Goal: Task Accomplishment & Management: Complete application form

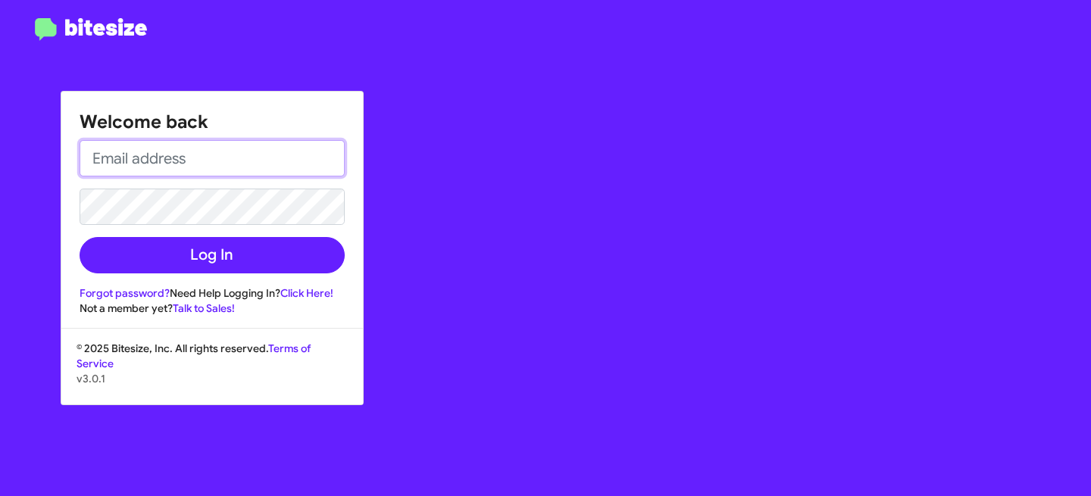
click at [164, 152] on input "email" at bounding box center [212, 158] width 265 height 36
type input "[EMAIL_ADDRESS][DOMAIN_NAME]"
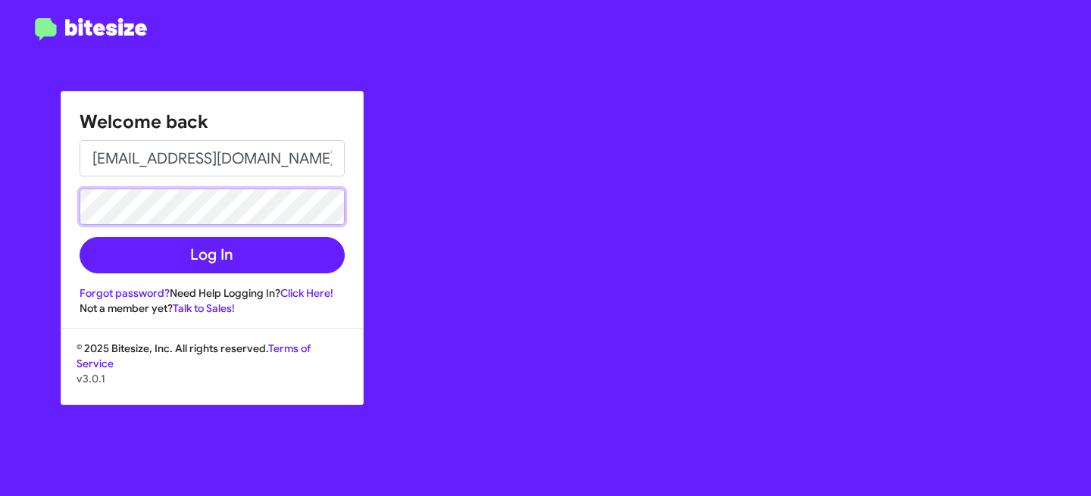
click at [80, 237] on button "Log In" at bounding box center [212, 255] width 265 height 36
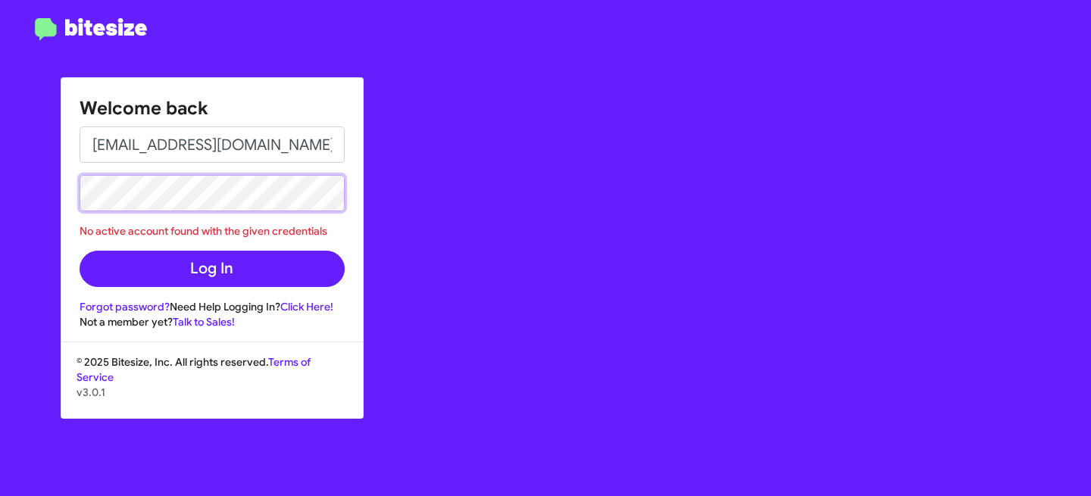
click at [0, 158] on div "Welcome back [EMAIL_ADDRESS][DOMAIN_NAME] No active account found with the give…" at bounding box center [545, 248] width 1091 height 496
click at [80, 251] on button "Log In" at bounding box center [212, 269] width 265 height 36
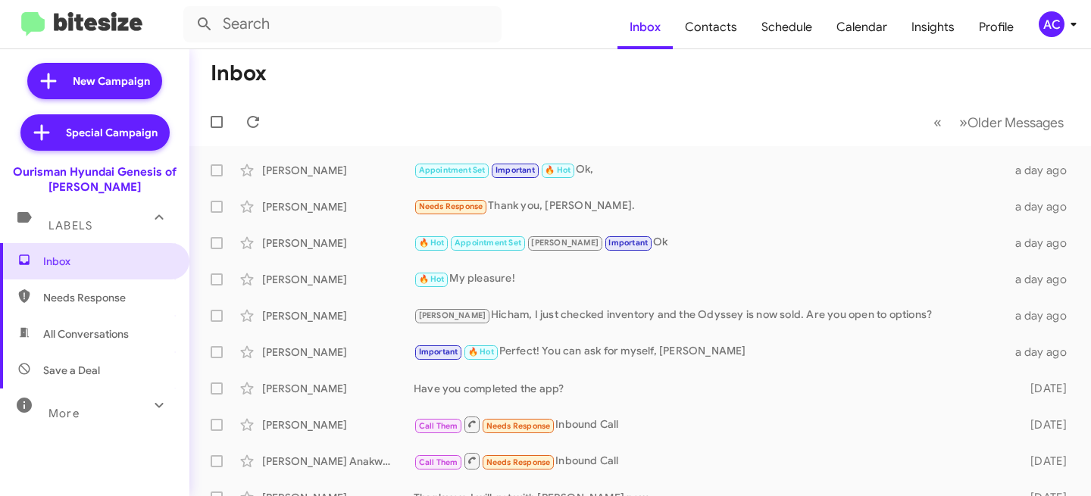
click at [1061, 36] on span "AC" at bounding box center [1060, 24] width 45 height 26
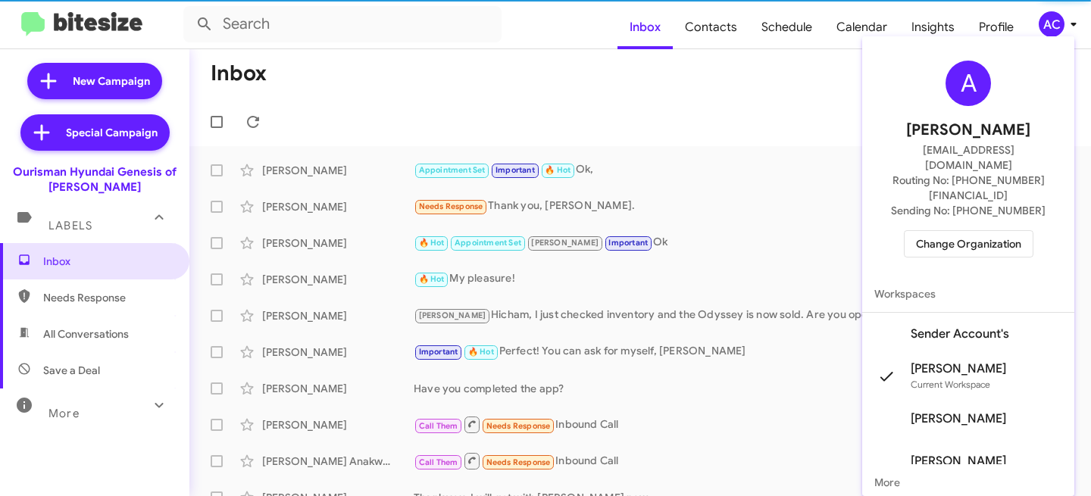
click at [981, 231] on span "Change Organization" at bounding box center [968, 244] width 105 height 26
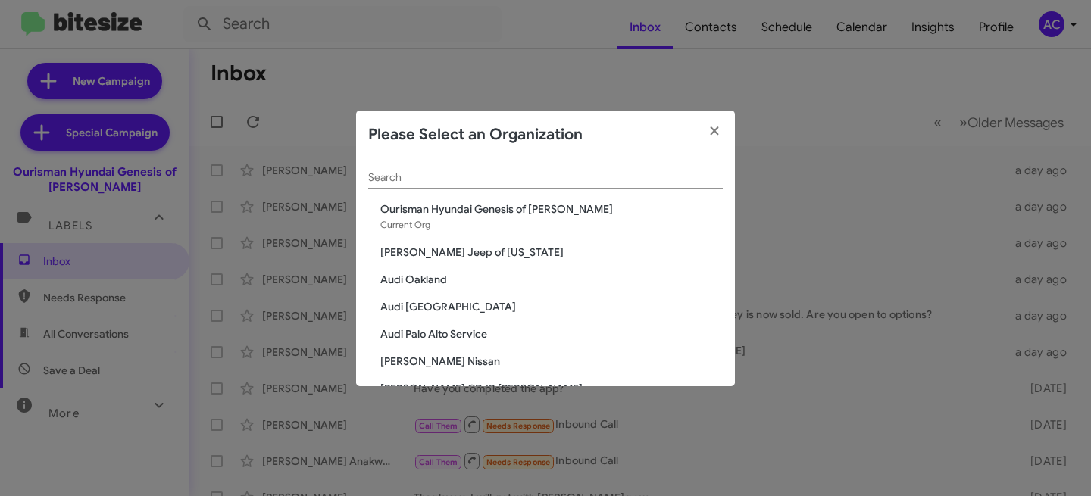
click at [432, 172] on input "Search" at bounding box center [545, 178] width 355 height 12
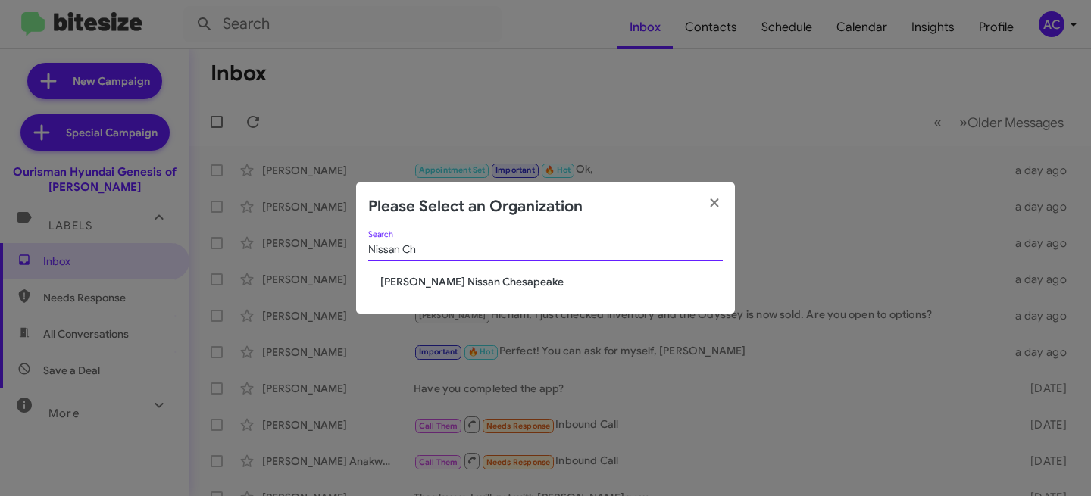
type input "Nissan Ch"
click at [442, 284] on span "Banister Nissan Chesapeake" at bounding box center [551, 281] width 342 height 15
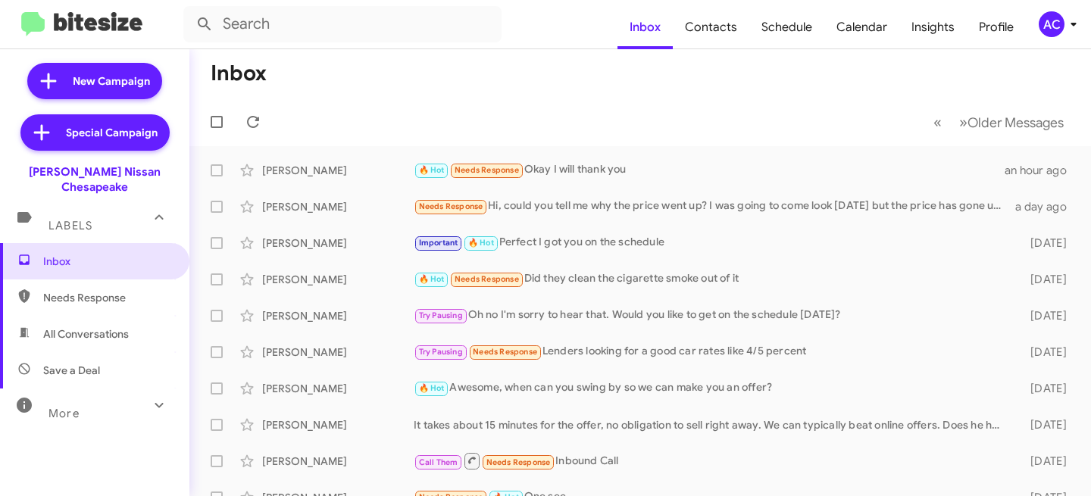
click at [1074, 20] on icon at bounding box center [1073, 24] width 18 height 18
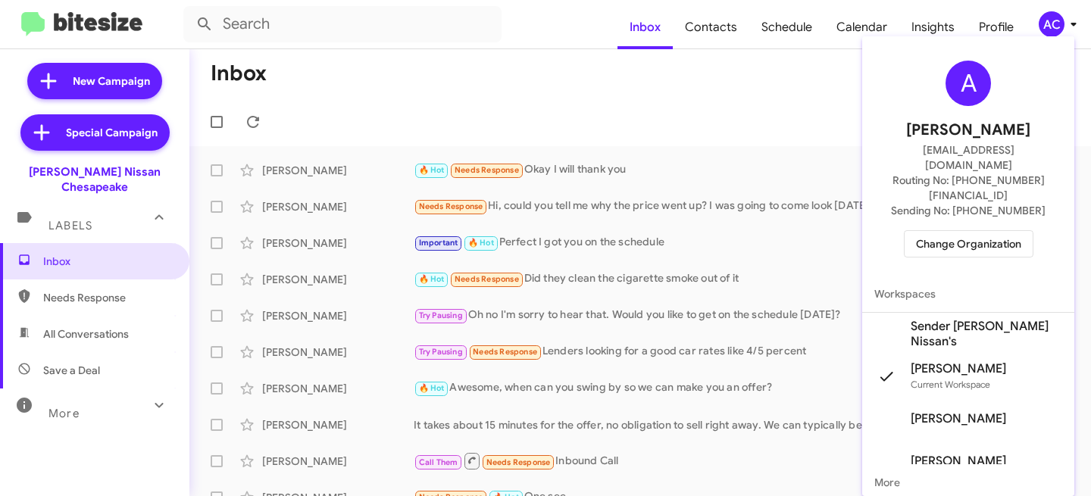
click at [979, 319] on span "Sender Banister Nissan's" at bounding box center [987, 334] width 152 height 30
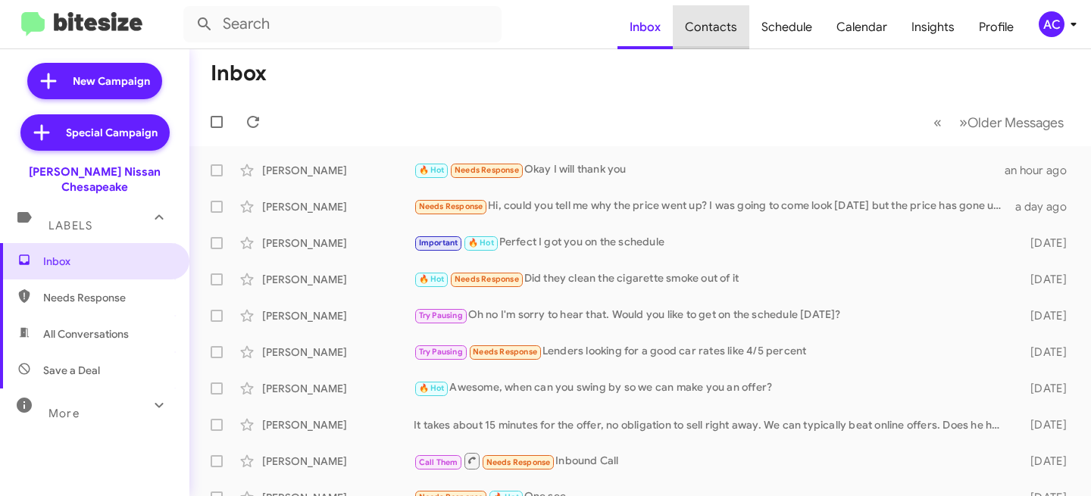
click at [742, 24] on span "Contacts" at bounding box center [711, 27] width 77 height 44
type input "in:groups"
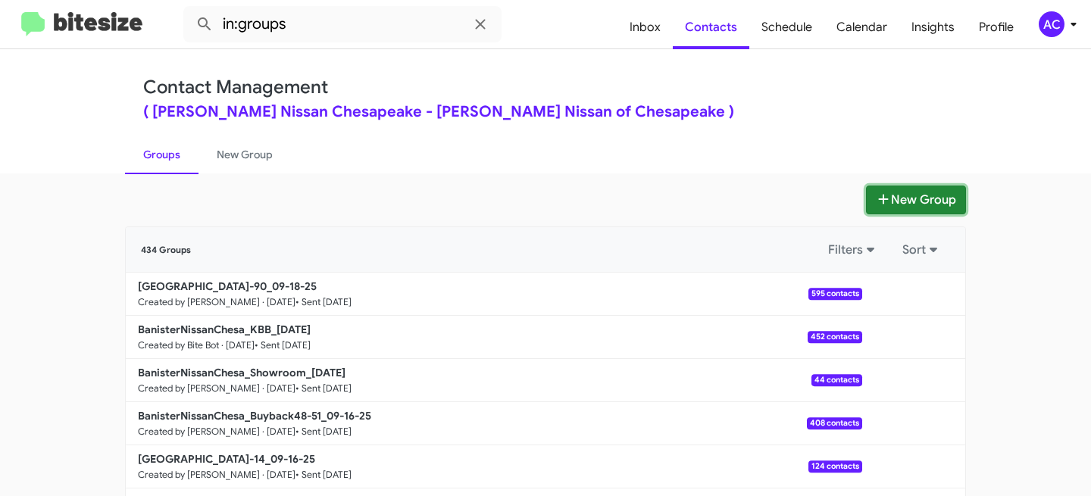
click at [899, 195] on button "New Group" at bounding box center [916, 200] width 100 height 29
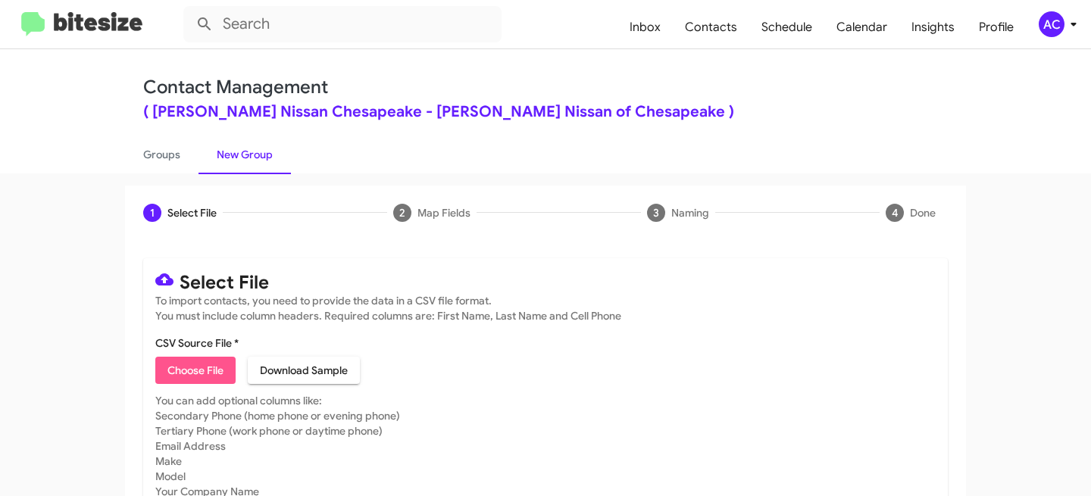
click at [188, 374] on span "Choose File" at bounding box center [195, 370] width 56 height 27
type input "BanChesa-Comm Opt-Out - Opt"
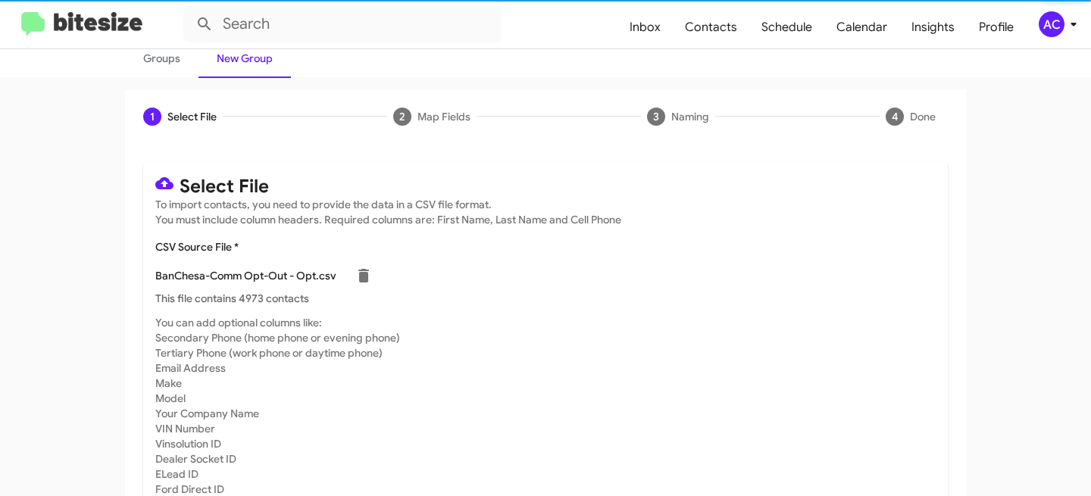
scroll to position [167, 0]
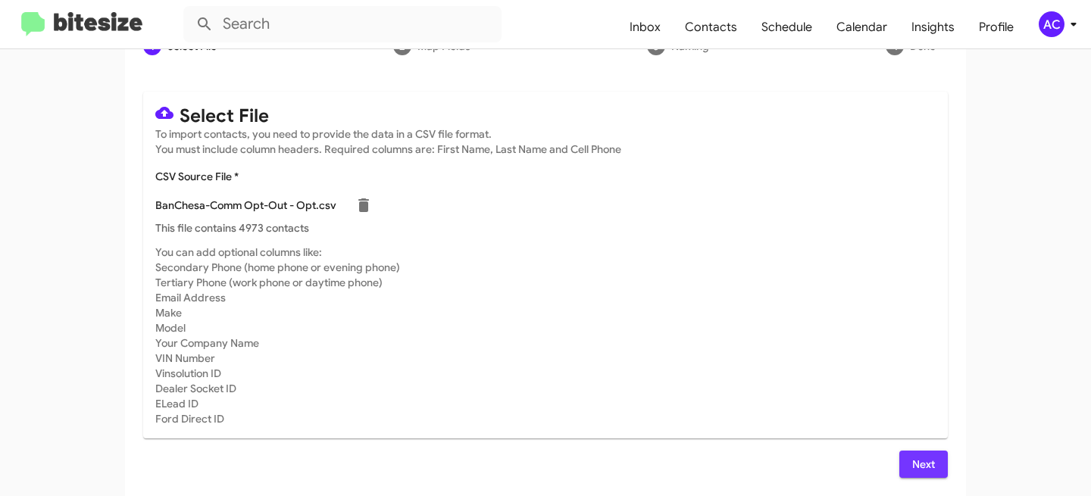
click at [930, 470] on button "Next" at bounding box center [923, 464] width 48 height 27
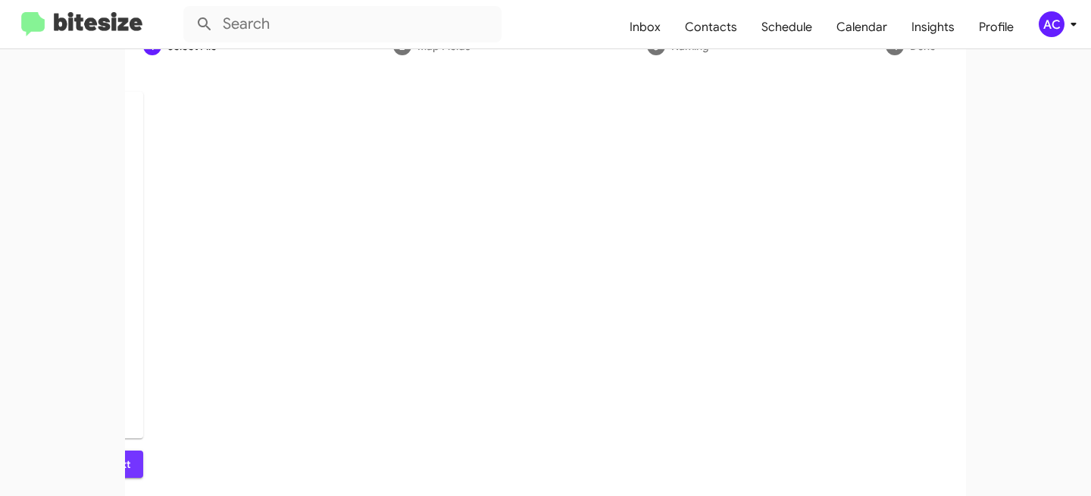
scroll to position [58, 0]
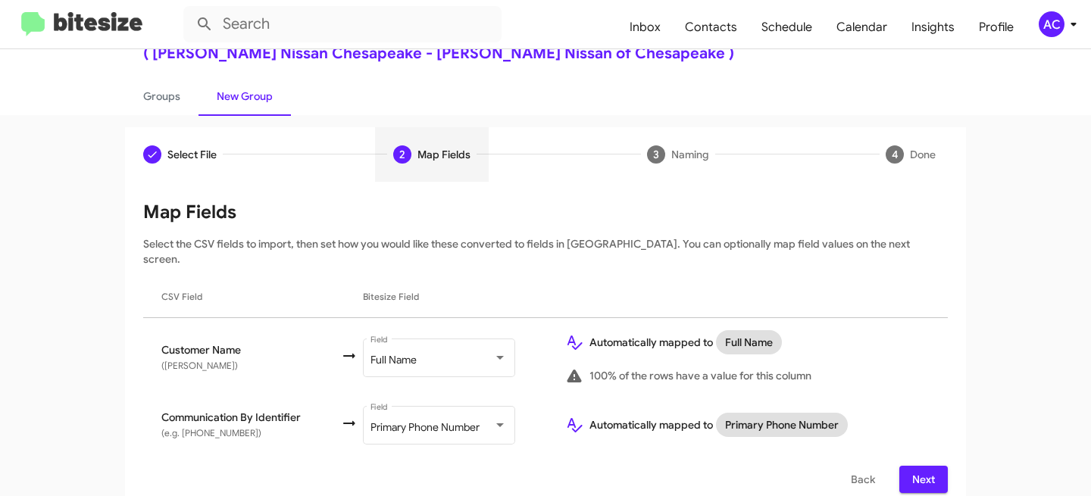
click at [936, 466] on button "Next" at bounding box center [923, 479] width 48 height 27
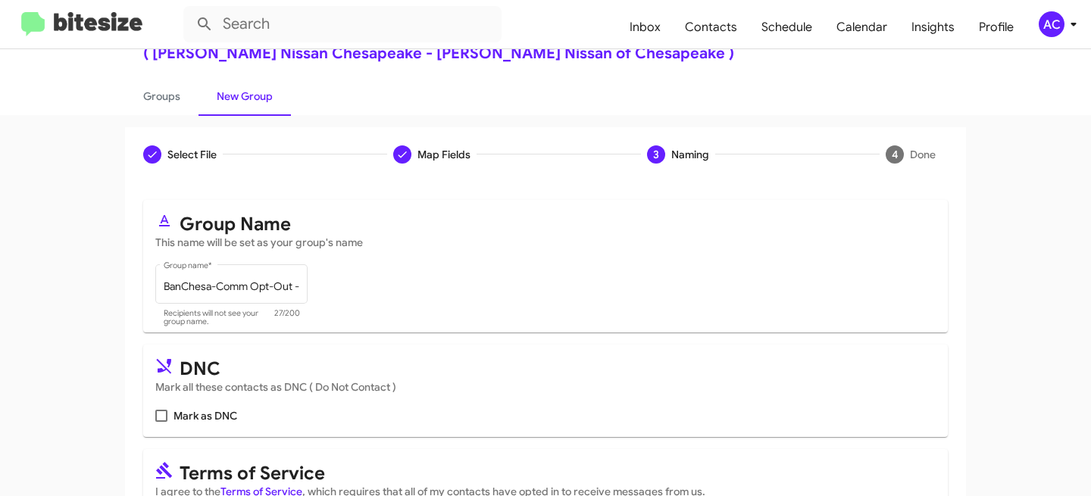
click at [144, 417] on mat-card "DNC Mark all these contacts as DNC ( Do Not Contact ) Mark as DNC" at bounding box center [545, 391] width 805 height 92
click at [155, 420] on span at bounding box center [161, 416] width 12 height 12
click at [161, 422] on input "Mark as DNC" at bounding box center [161, 422] width 1 height 1
checkbox input "true"
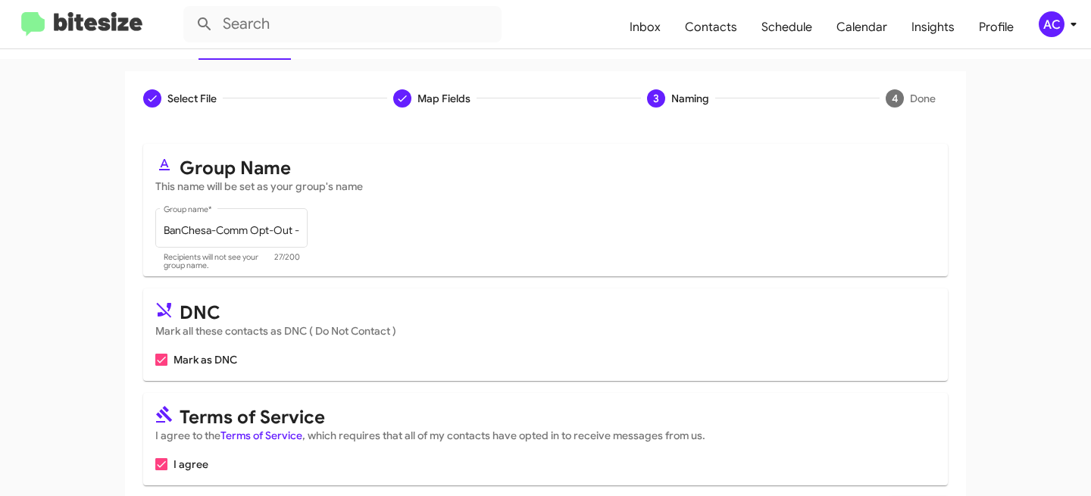
scroll to position [173, 0]
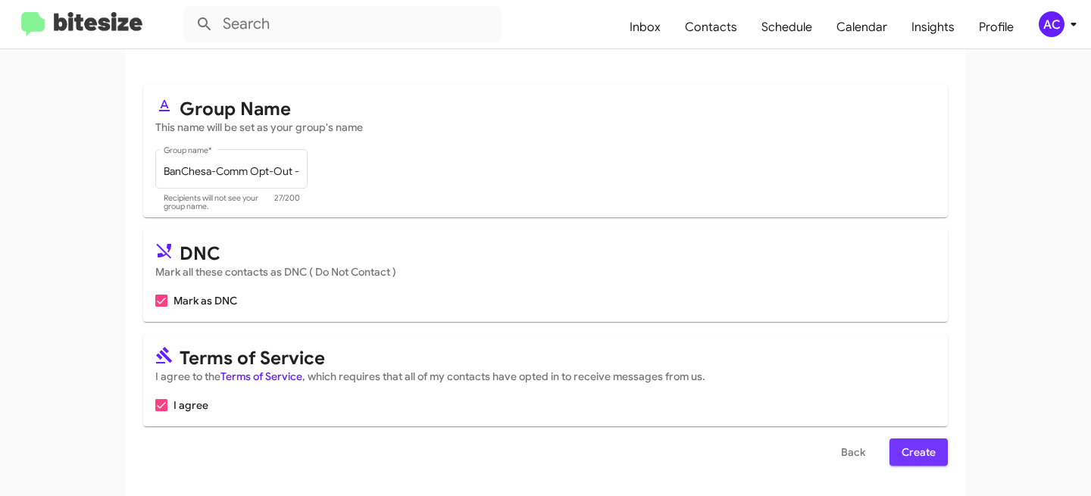
click at [922, 455] on span "Create" at bounding box center [919, 452] width 34 height 27
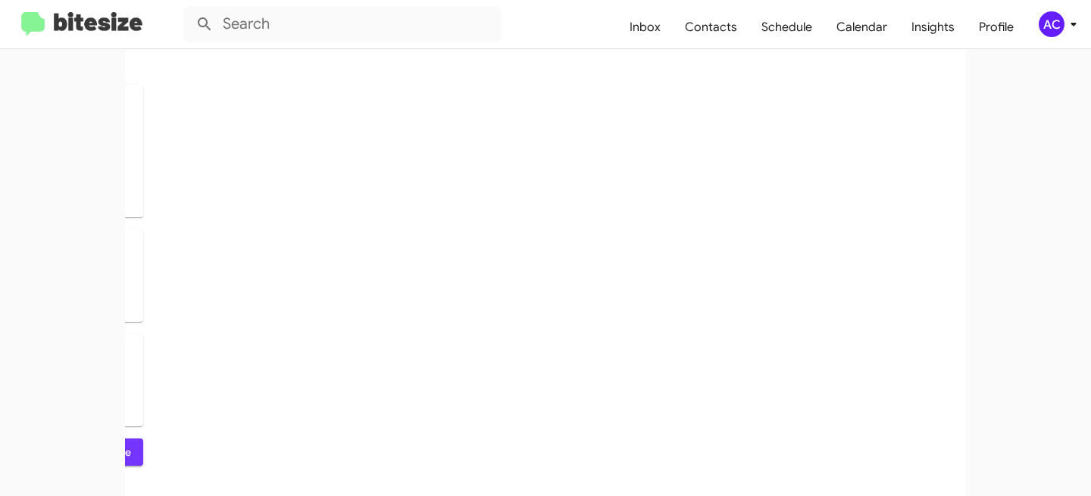
scroll to position [0, 0]
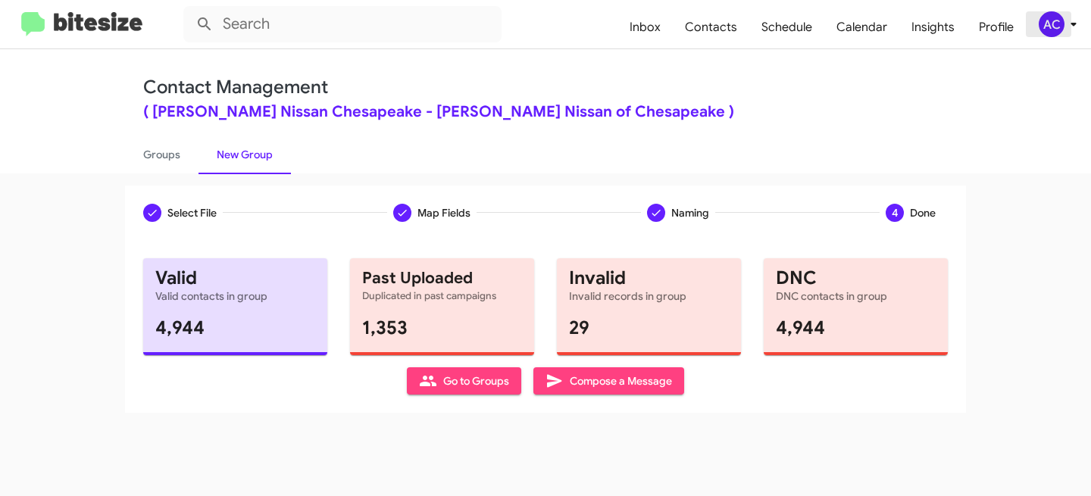
click at [1062, 22] on div "AC" at bounding box center [1052, 24] width 26 height 26
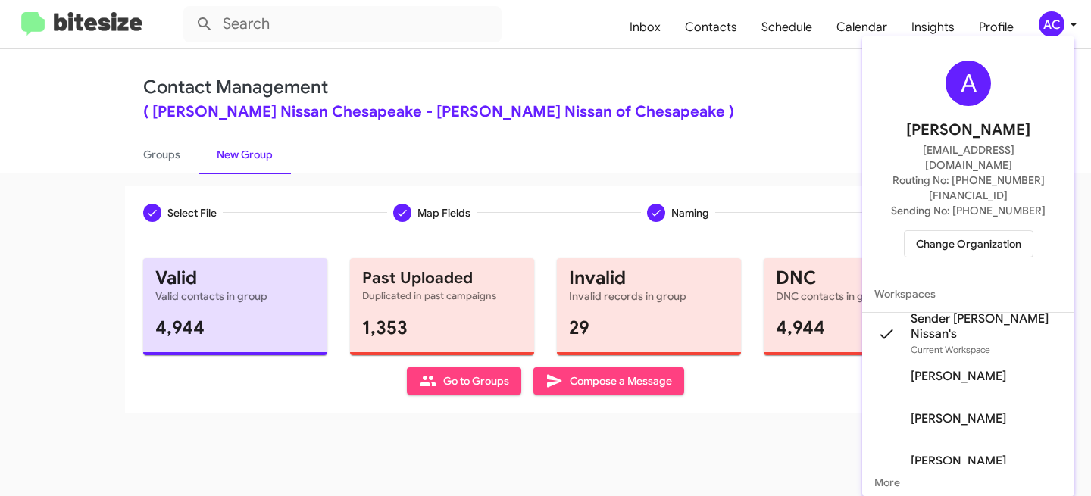
click at [958, 231] on span "Change Organization" at bounding box center [968, 244] width 105 height 26
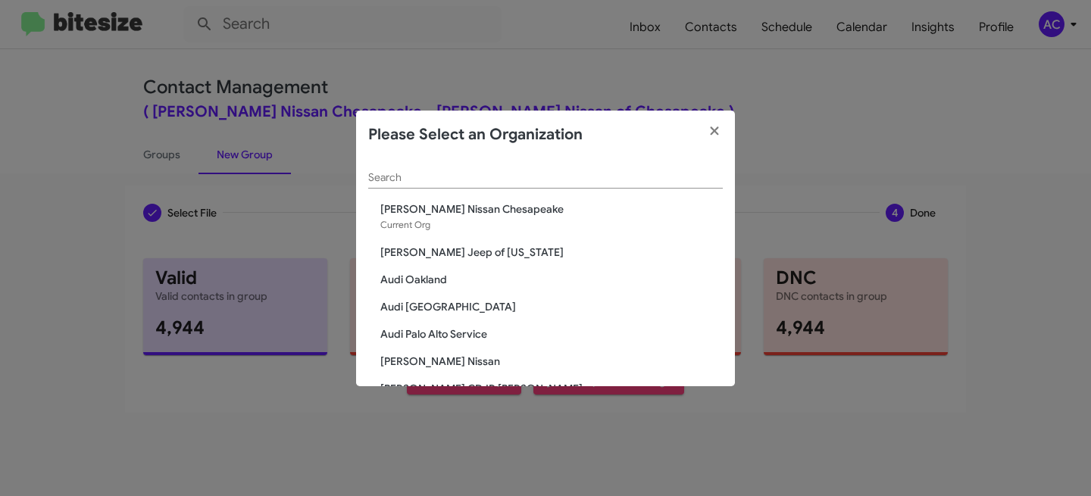
click at [461, 175] on input "Search" at bounding box center [545, 178] width 355 height 12
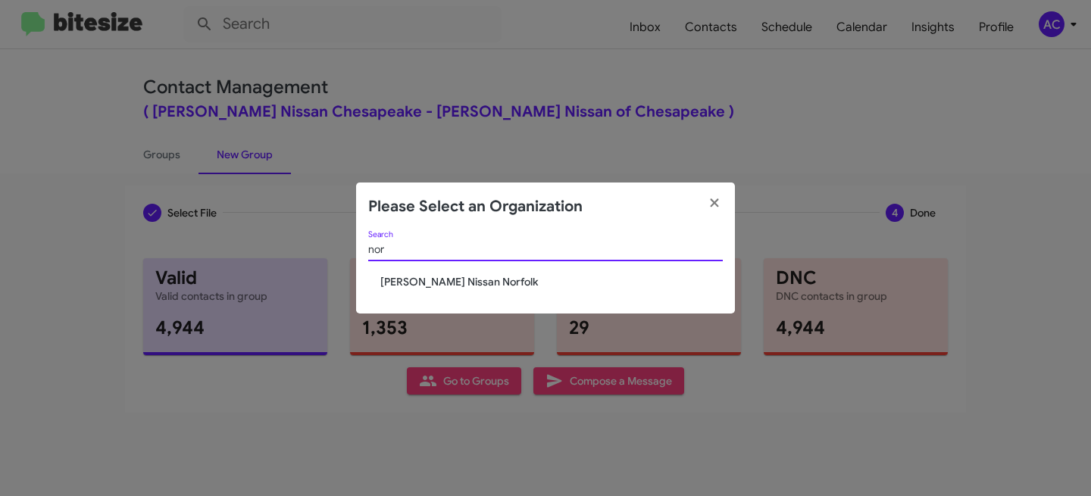
type input "nor"
click at [422, 280] on span "Banister Nissan Norfolk" at bounding box center [551, 281] width 342 height 15
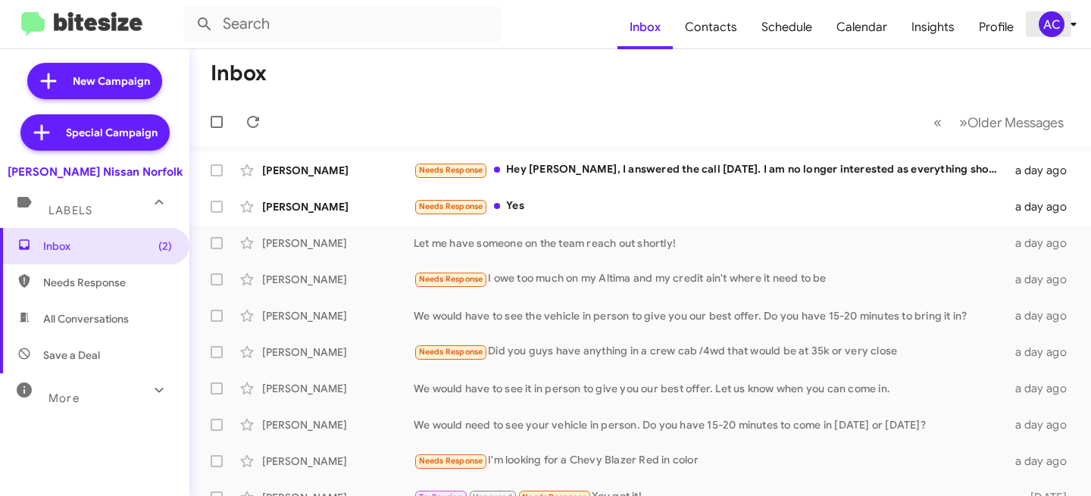
click at [1056, 21] on div "AC" at bounding box center [1052, 24] width 26 height 26
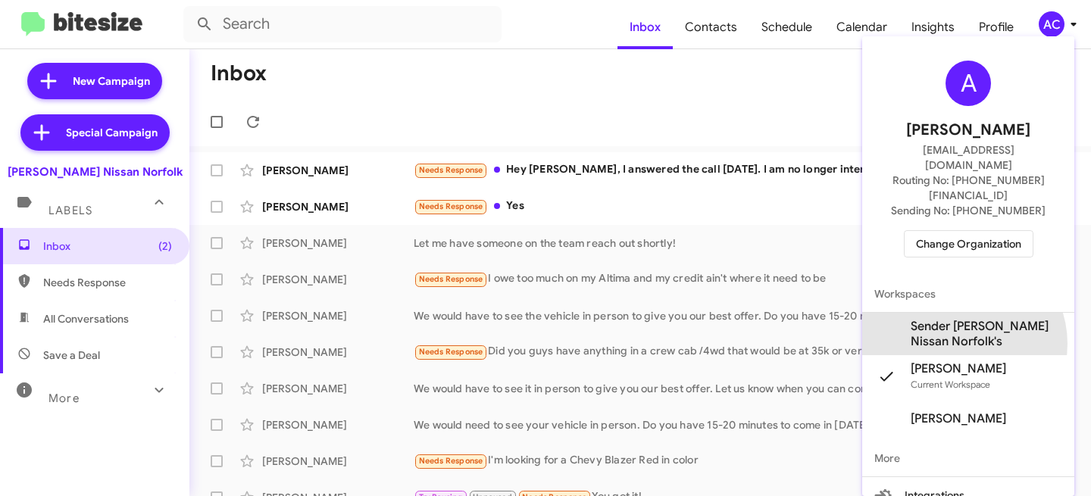
click at [960, 319] on span "Sender Banister Nissan Norfolk's" at bounding box center [987, 334] width 152 height 30
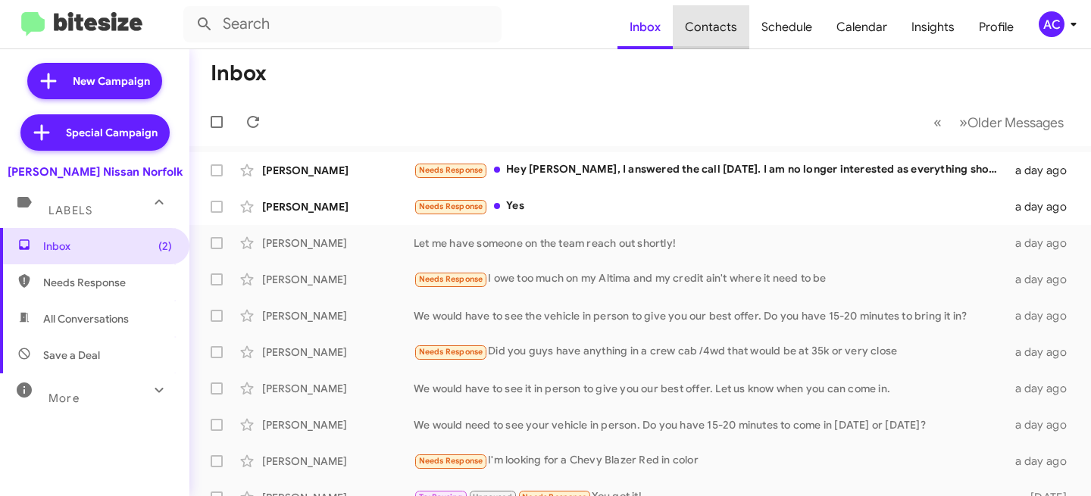
click at [728, 42] on span "Contacts" at bounding box center [711, 27] width 77 height 44
type input "in:groups"
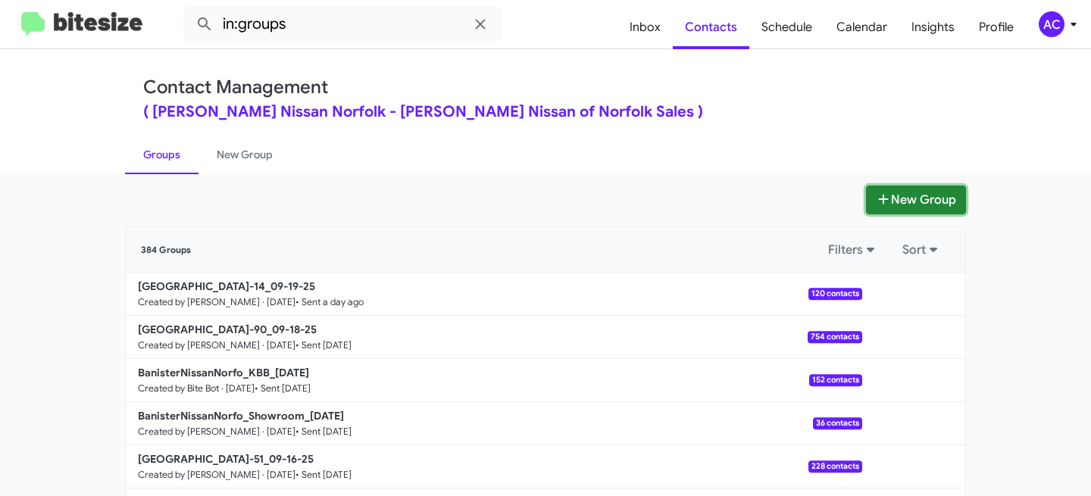
click at [885, 199] on button "New Group" at bounding box center [916, 200] width 100 height 29
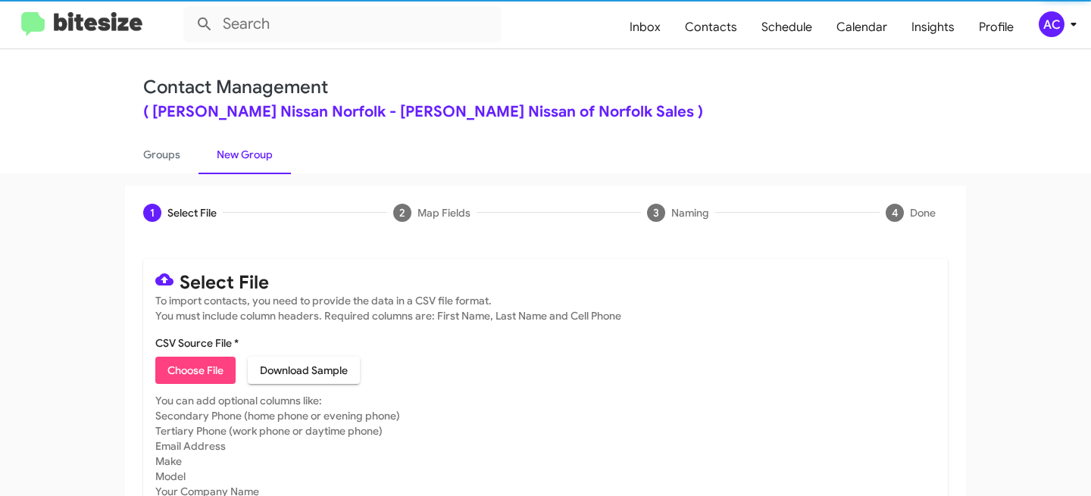
click at [195, 363] on span "Choose File" at bounding box center [195, 370] width 56 height 27
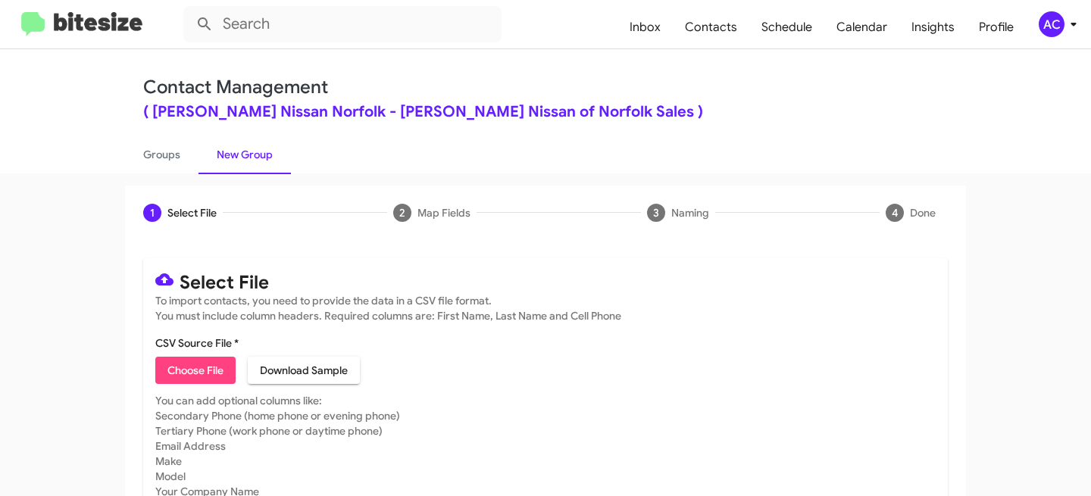
type input "BanisterNissNorfolk - Comm Opt-Out - Opt"
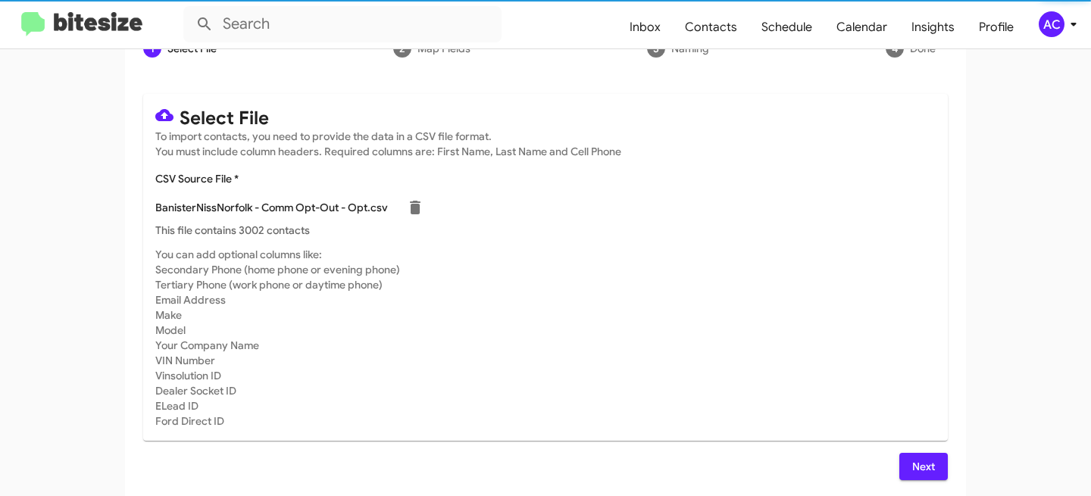
scroll to position [167, 0]
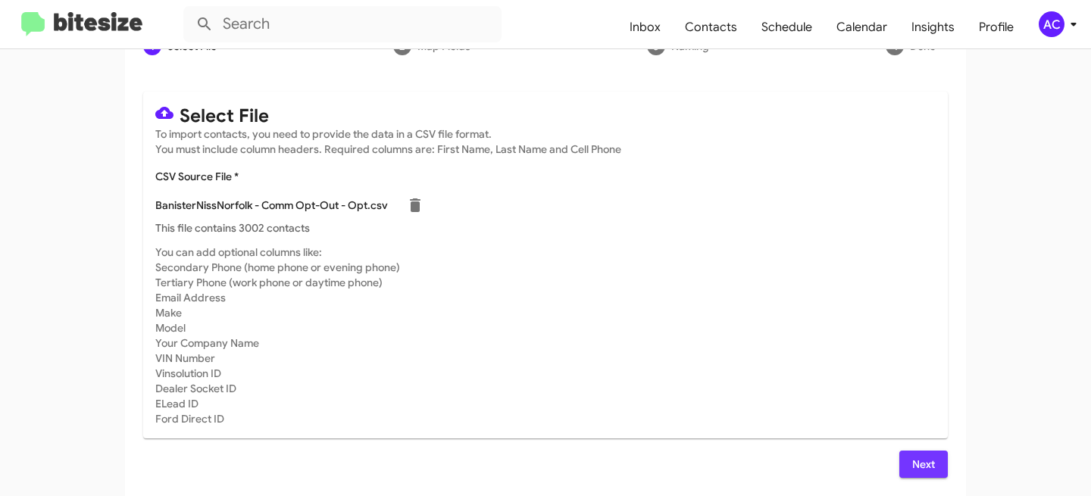
click at [903, 454] on button "Next" at bounding box center [923, 464] width 48 height 27
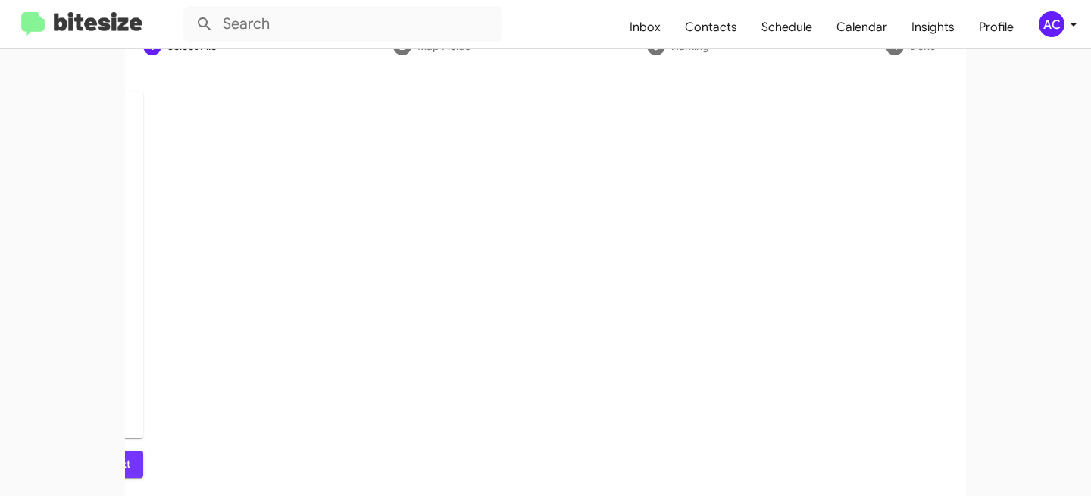
scroll to position [36, 0]
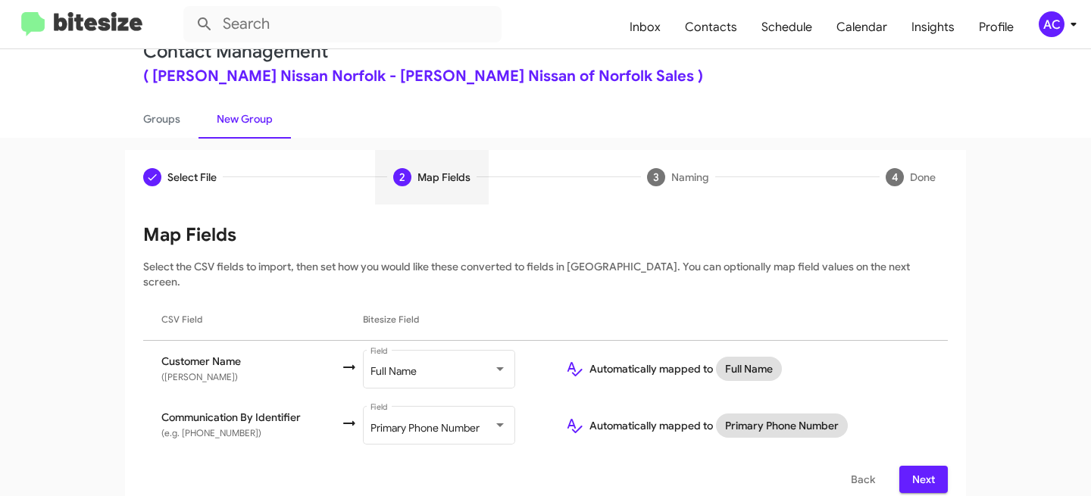
click at [936, 475] on button "Next" at bounding box center [923, 479] width 48 height 27
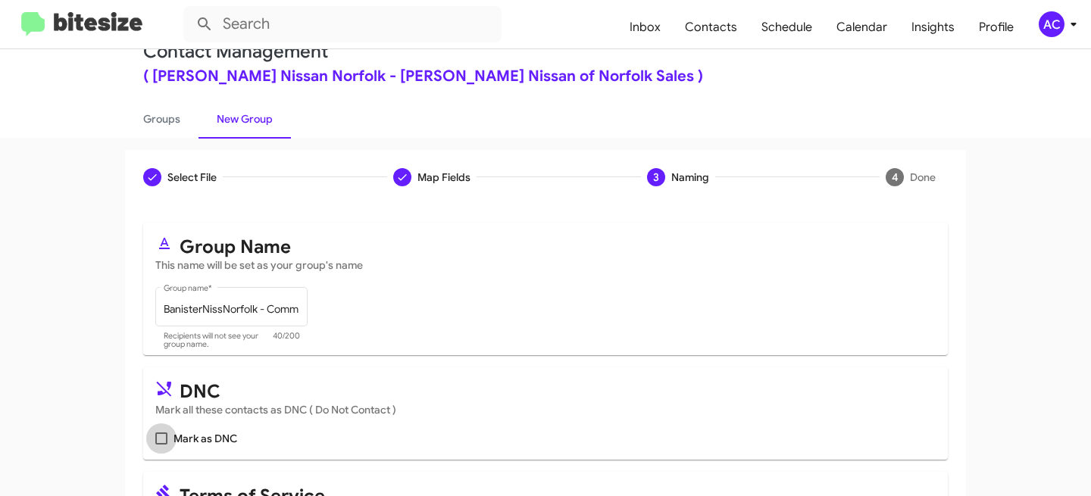
click at [161, 440] on span at bounding box center [161, 439] width 12 height 12
click at [161, 445] on input "Mark as DNC" at bounding box center [161, 445] width 1 height 1
checkbox input "true"
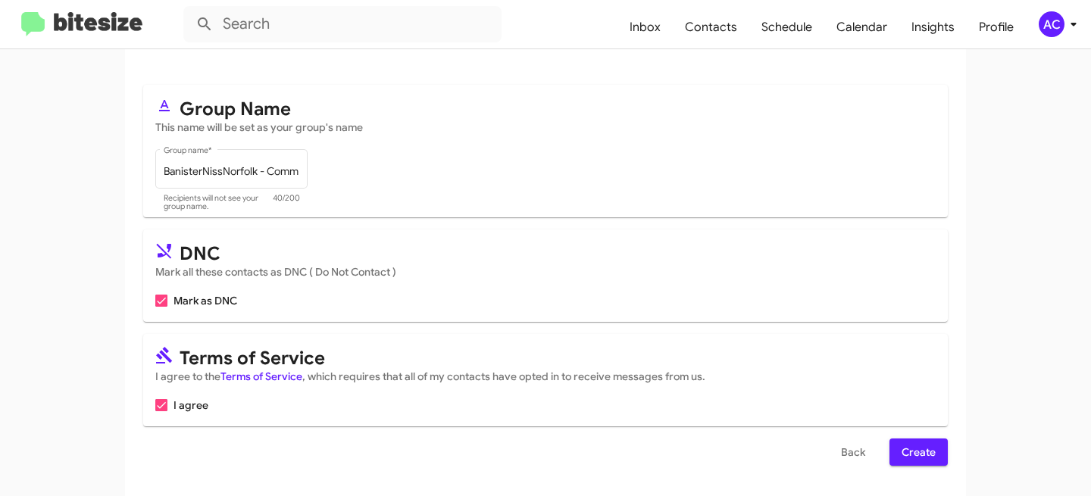
click at [918, 455] on span "Create" at bounding box center [919, 452] width 34 height 27
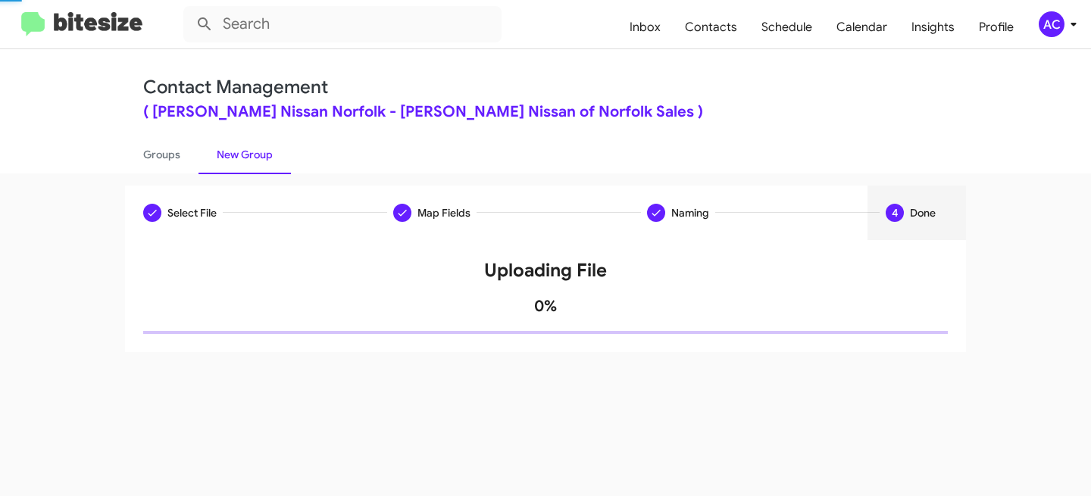
scroll to position [0, 0]
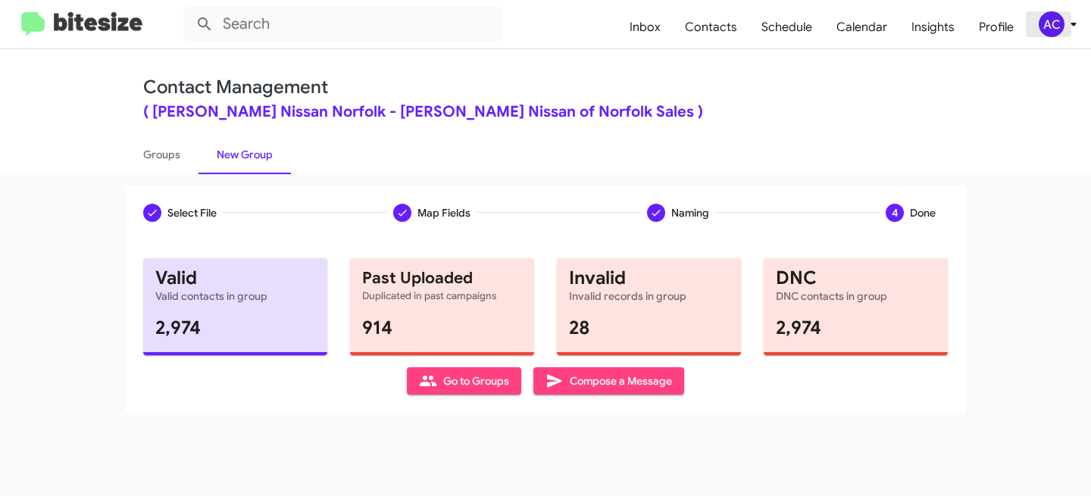
click at [1053, 23] on div "AC" at bounding box center [1052, 24] width 26 height 26
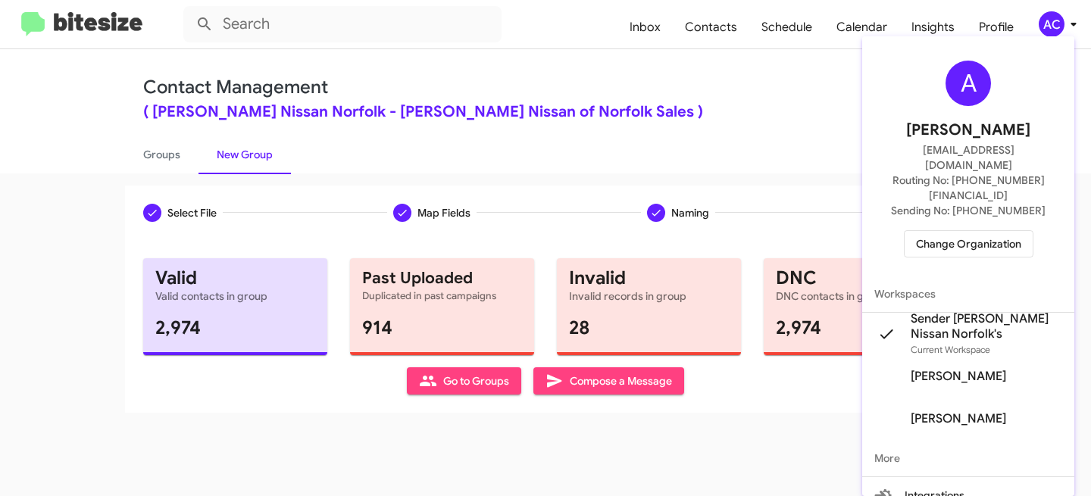
click at [977, 231] on span "Change Organization" at bounding box center [968, 244] width 105 height 26
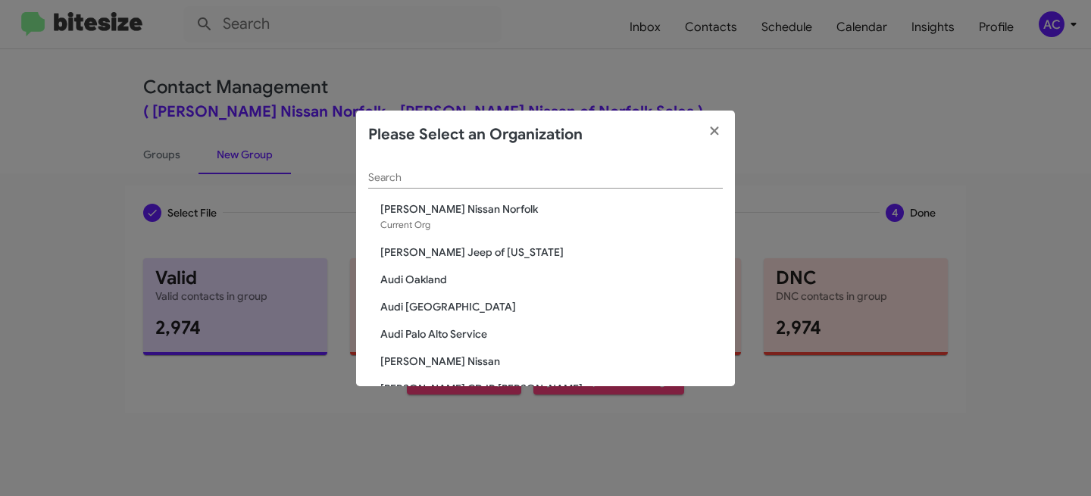
click at [440, 163] on div "Search" at bounding box center [545, 174] width 355 height 30
click at [433, 169] on div "Search" at bounding box center [545, 174] width 355 height 30
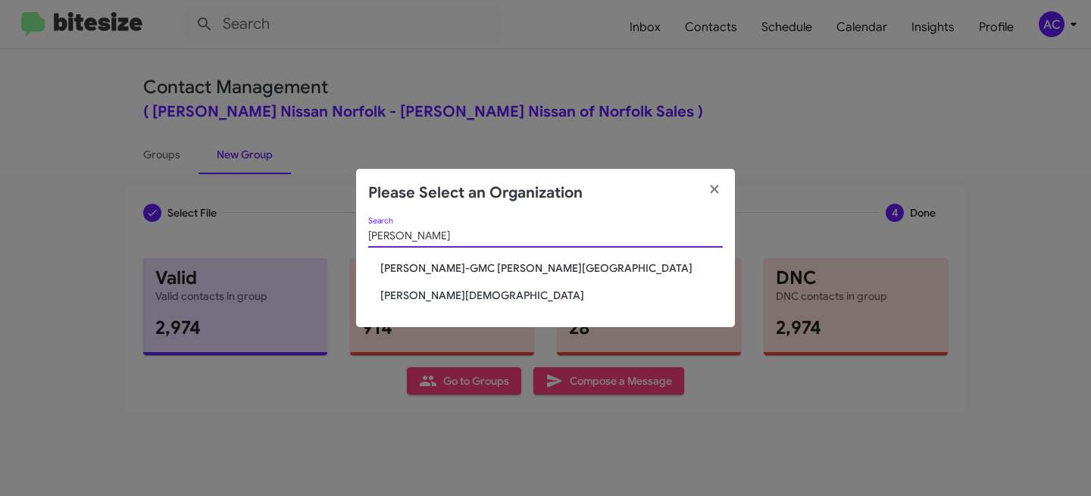
type input "Ferman"
click at [459, 296] on span "[PERSON_NAME][DEMOGRAPHIC_DATA]" at bounding box center [551, 295] width 342 height 15
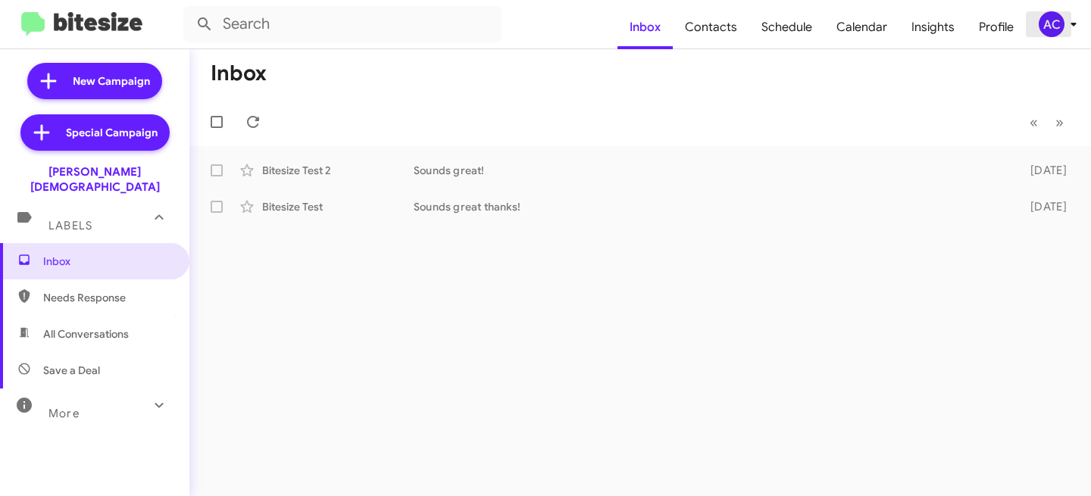
click at [1051, 23] on div "AC" at bounding box center [1052, 24] width 26 height 26
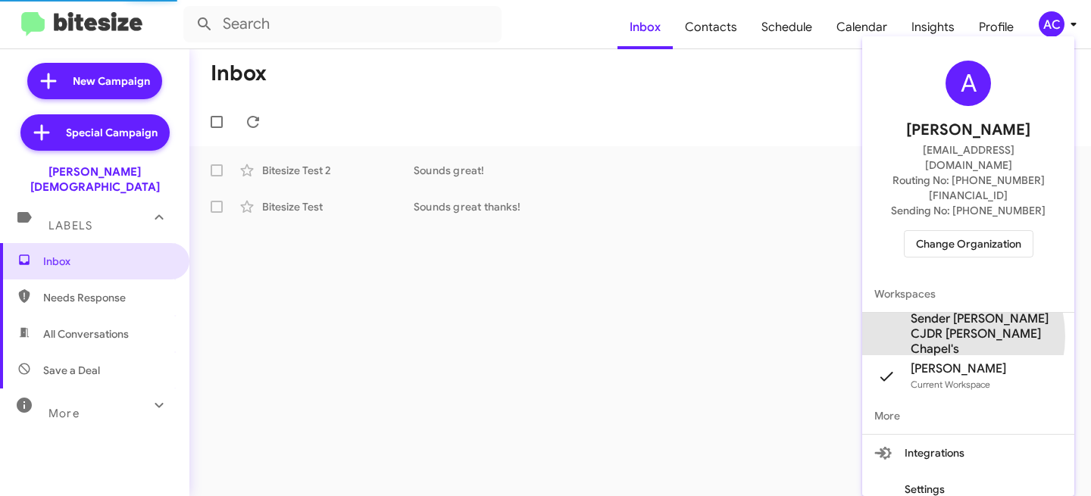
click at [942, 311] on span "Sender [PERSON_NAME] CJDR [PERSON_NAME] Chapel's" at bounding box center [987, 333] width 152 height 45
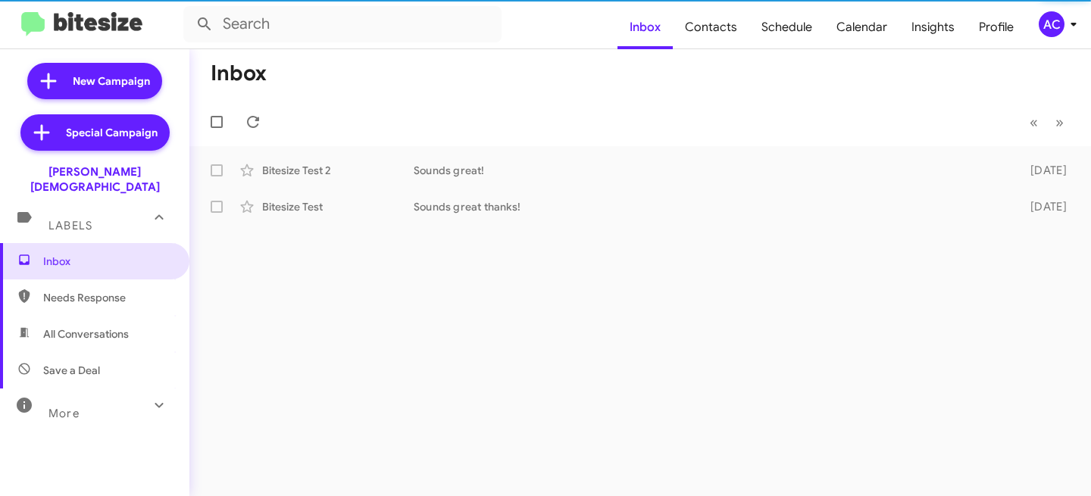
click at [1074, 24] on icon at bounding box center [1073, 25] width 5 height 4
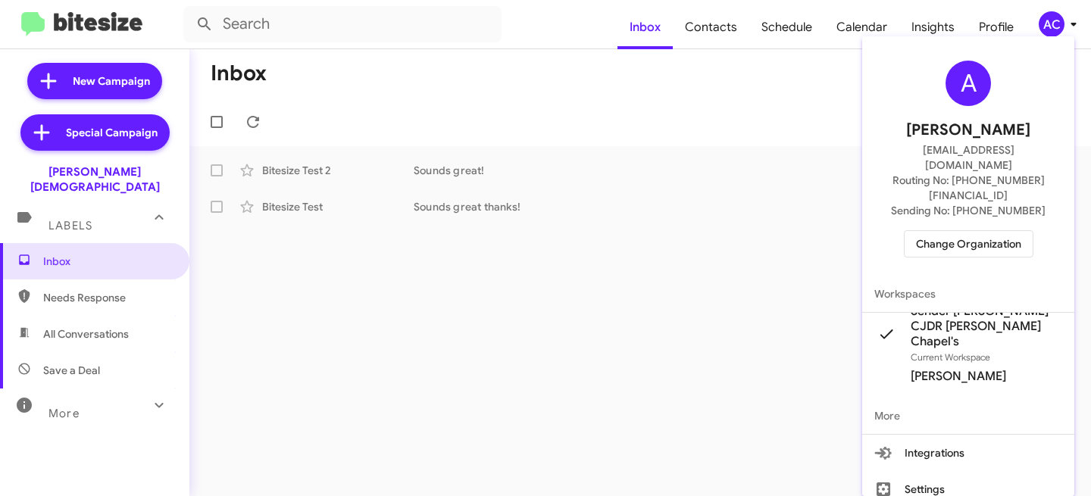
click at [585, 130] on div at bounding box center [545, 248] width 1091 height 496
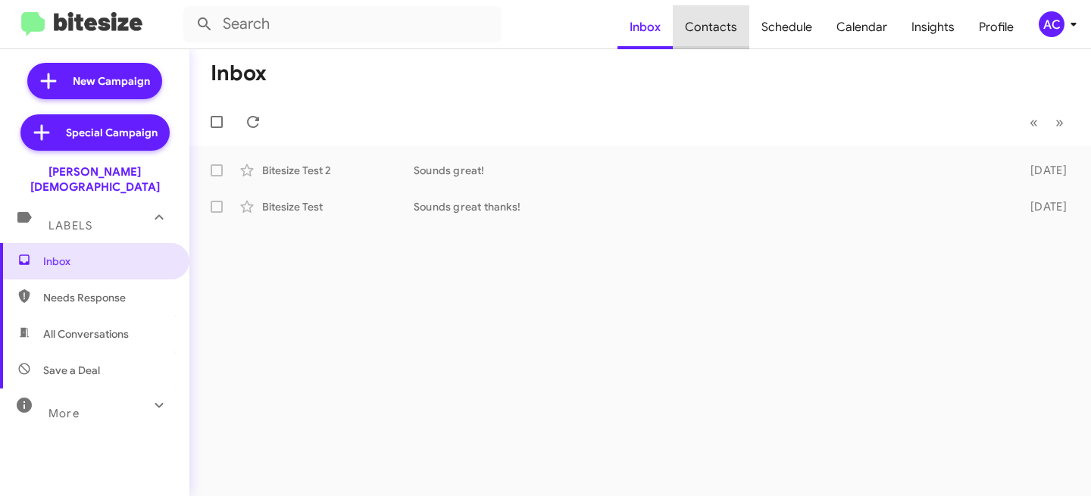
click at [727, 33] on span "Contacts" at bounding box center [711, 27] width 77 height 44
type input "in:groups"
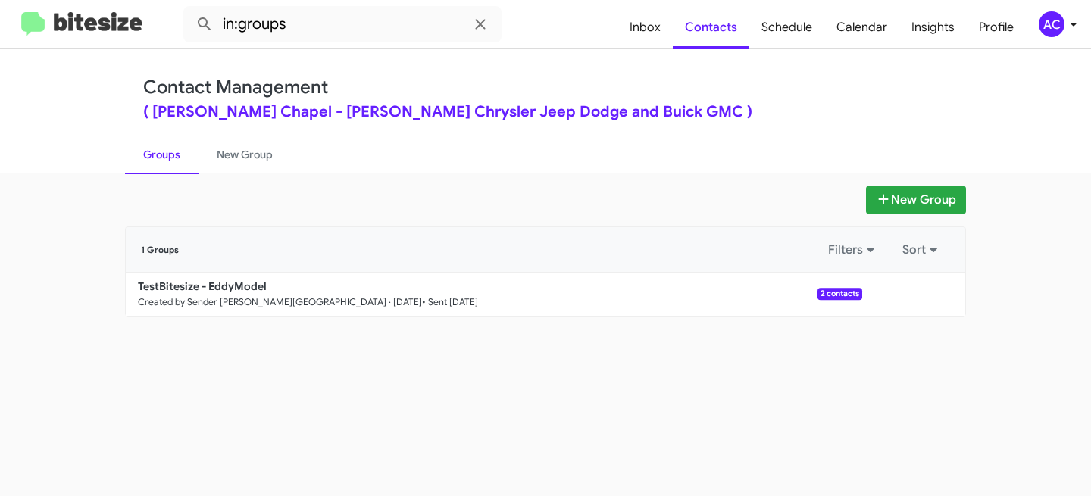
click at [1057, 20] on div "AC" at bounding box center [1052, 24] width 26 height 26
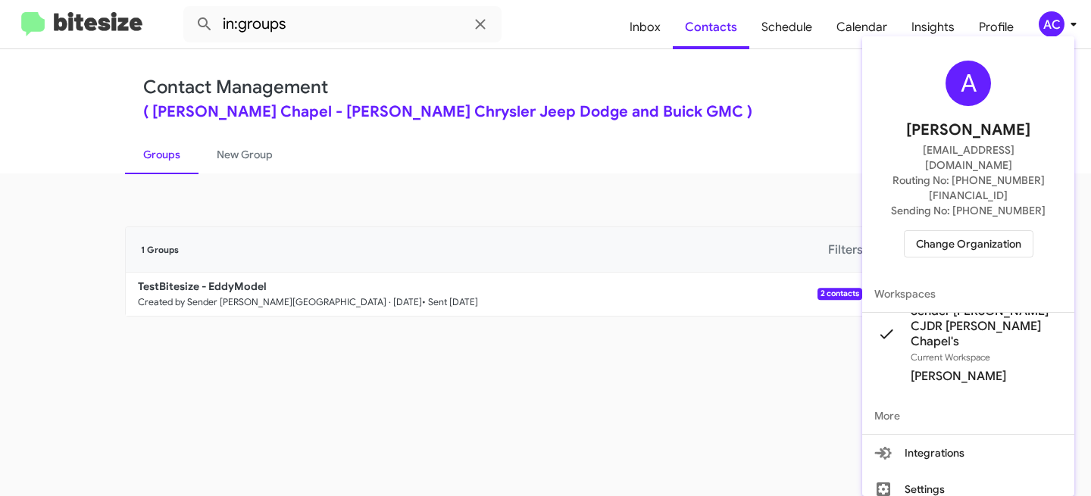
click at [670, 208] on div at bounding box center [545, 248] width 1091 height 496
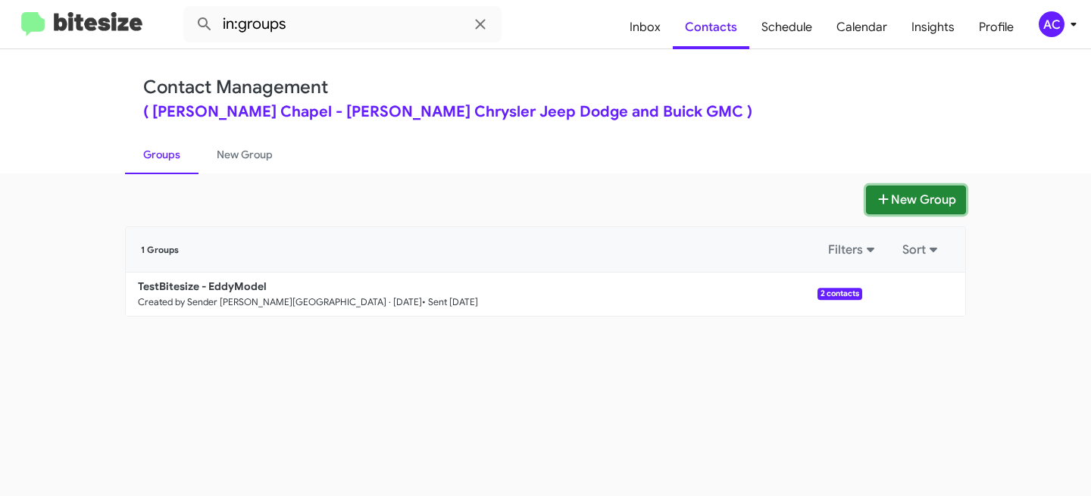
click at [887, 204] on icon at bounding box center [883, 199] width 15 height 12
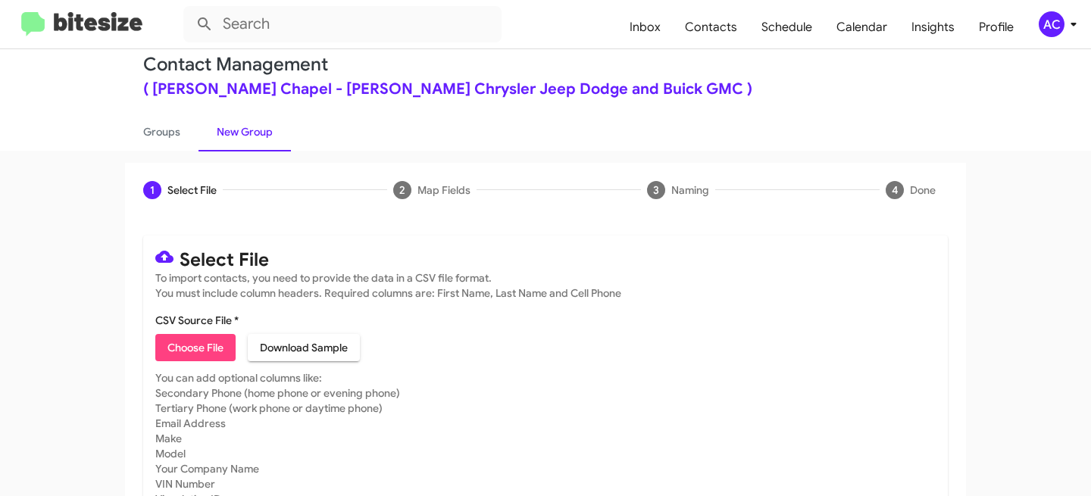
scroll to position [32, 0]
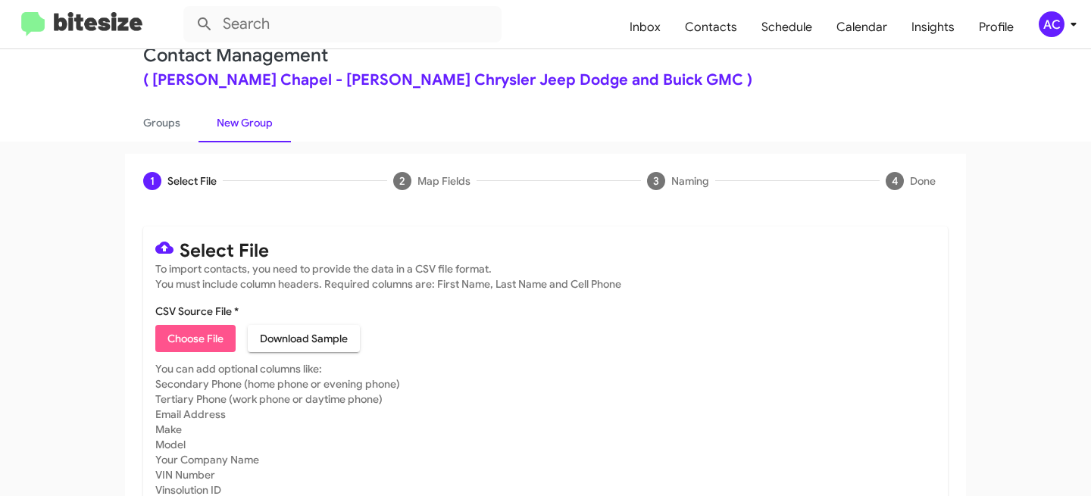
click at [203, 330] on span "Choose File" at bounding box center [195, 338] width 56 height 27
type input "[PERSON_NAME] Opt-Out - DATA"
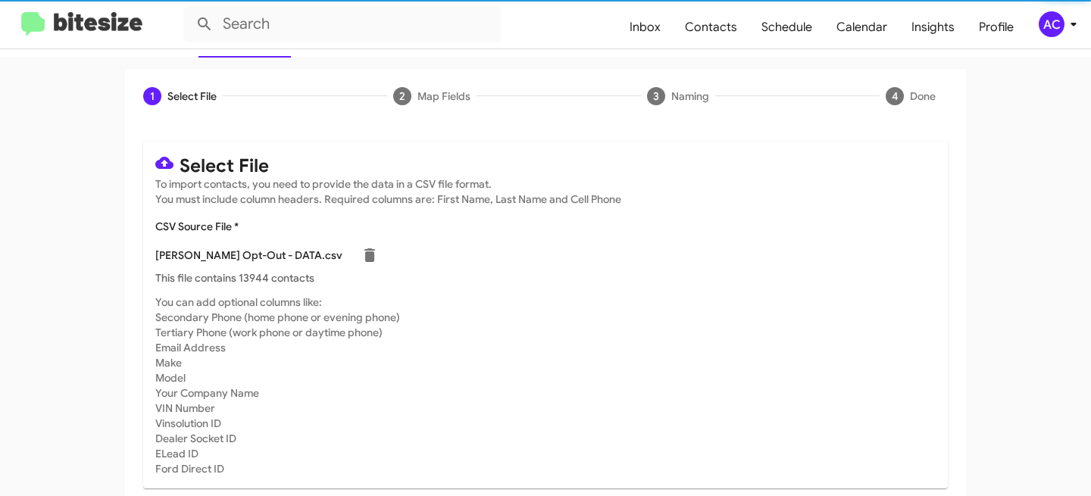
scroll to position [167, 0]
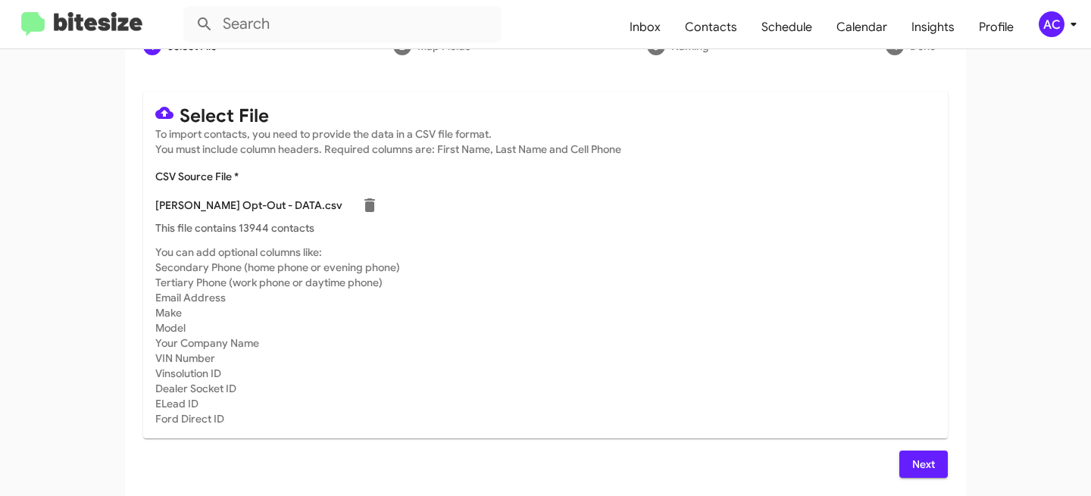
click at [917, 458] on span "Next" at bounding box center [923, 464] width 24 height 27
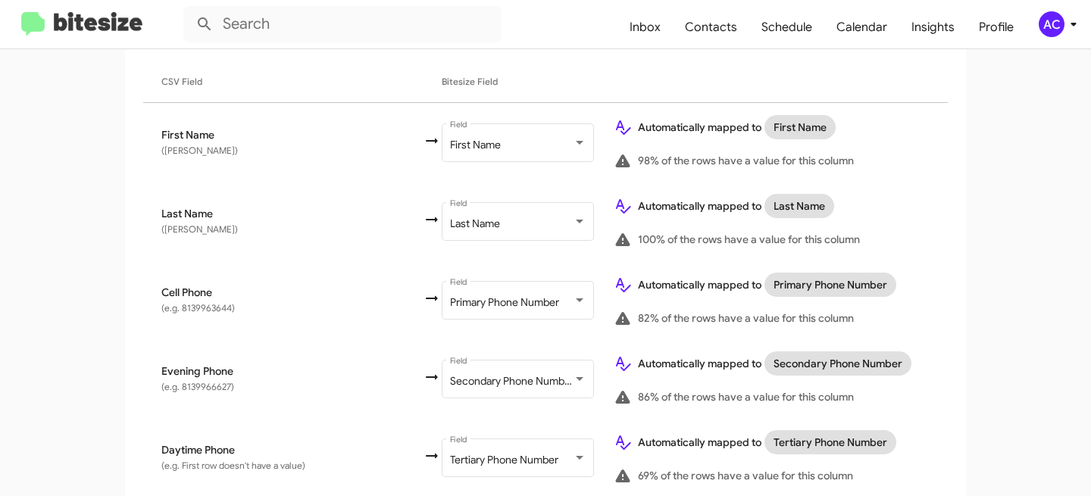
scroll to position [430, 0]
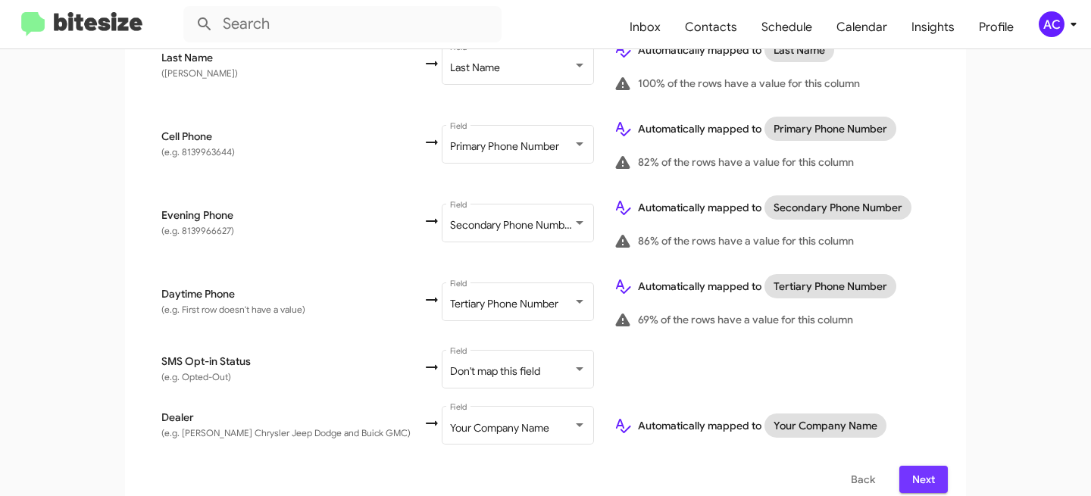
click at [914, 466] on span "Next" at bounding box center [923, 479] width 24 height 27
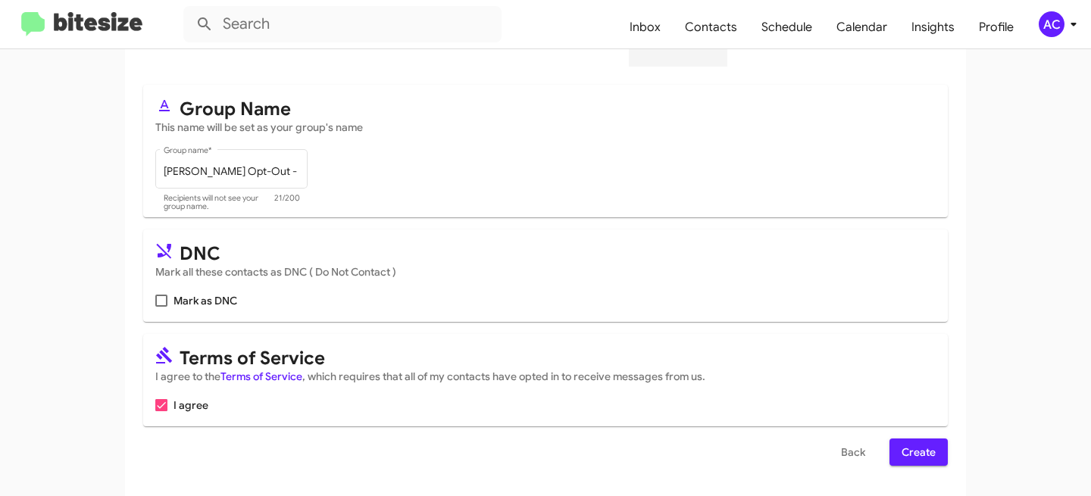
scroll to position [0, 0]
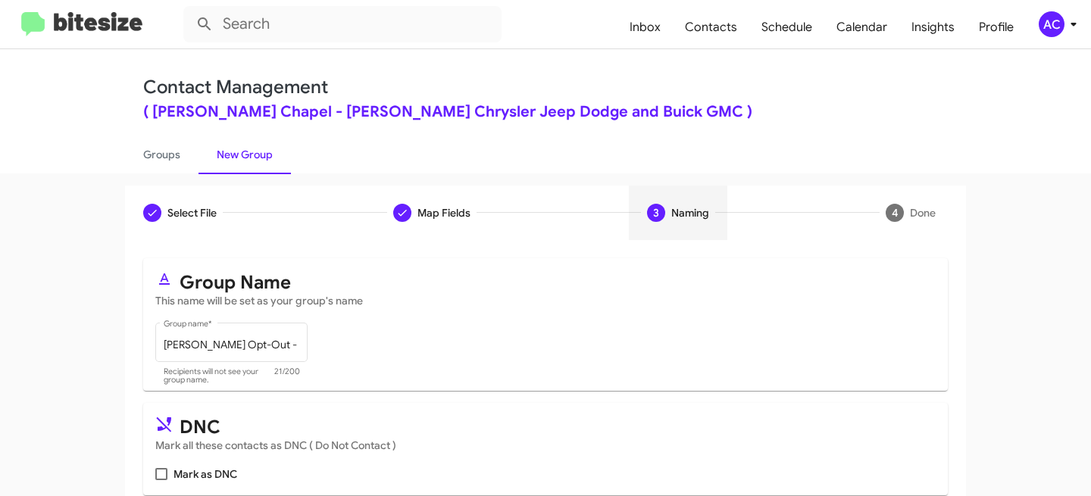
click at [157, 480] on label "Mark as DNC" at bounding box center [196, 474] width 82 height 18
click at [161, 480] on input "Mark as DNC" at bounding box center [161, 480] width 1 height 1
checkbox input "true"
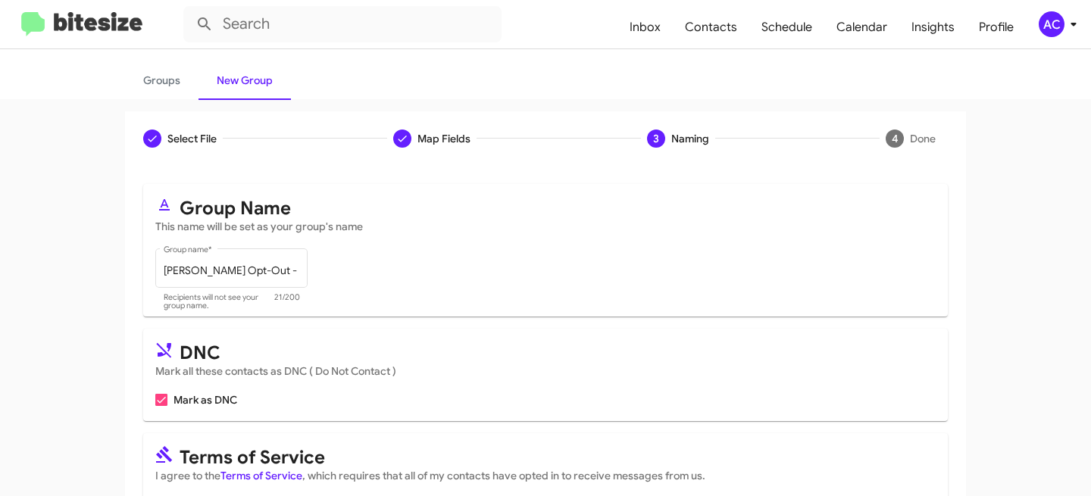
scroll to position [173, 0]
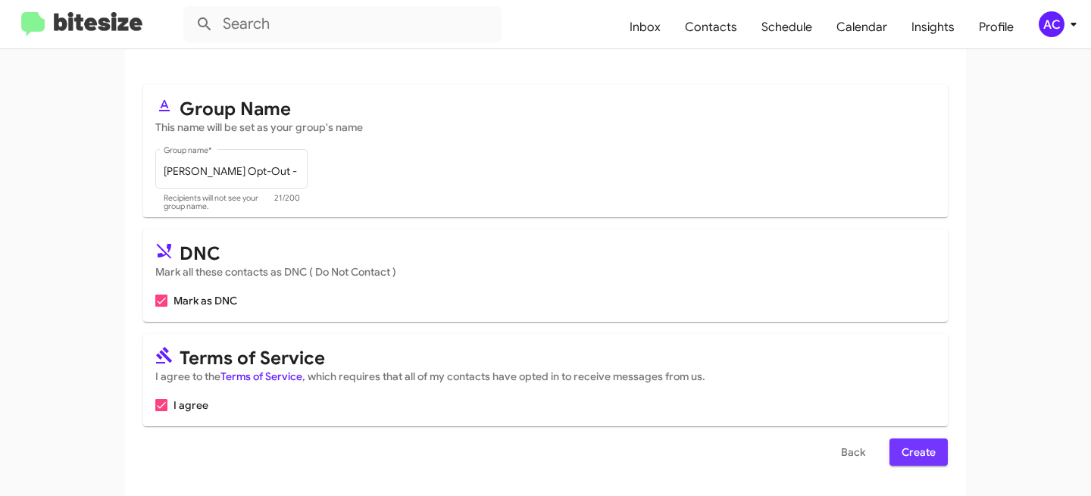
click at [908, 445] on span "Create" at bounding box center [919, 452] width 34 height 27
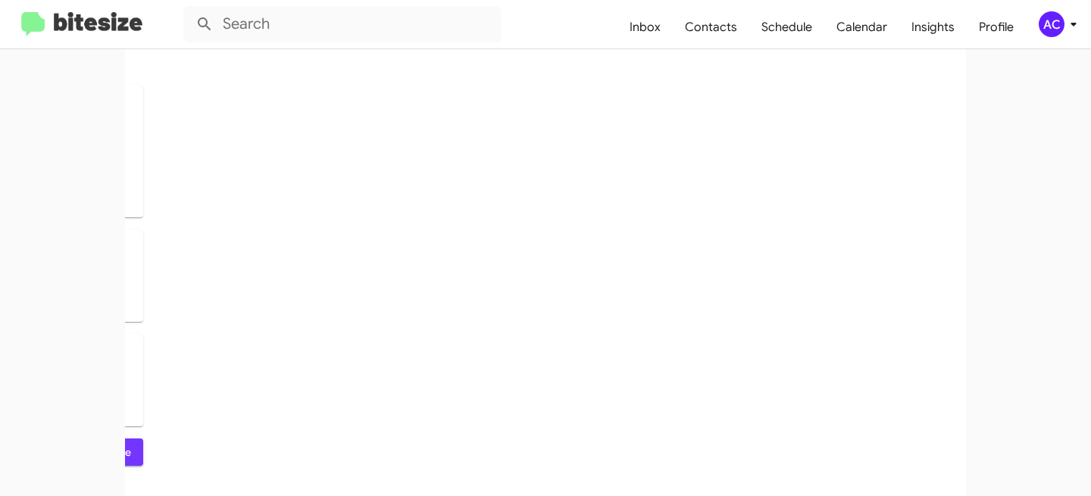
scroll to position [0, 0]
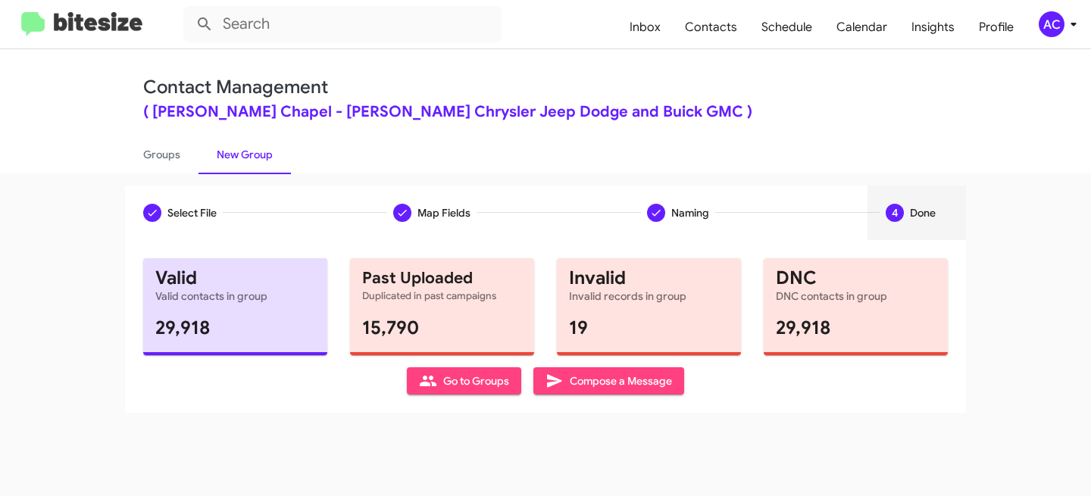
click at [1054, 33] on div "AC" at bounding box center [1052, 24] width 26 height 26
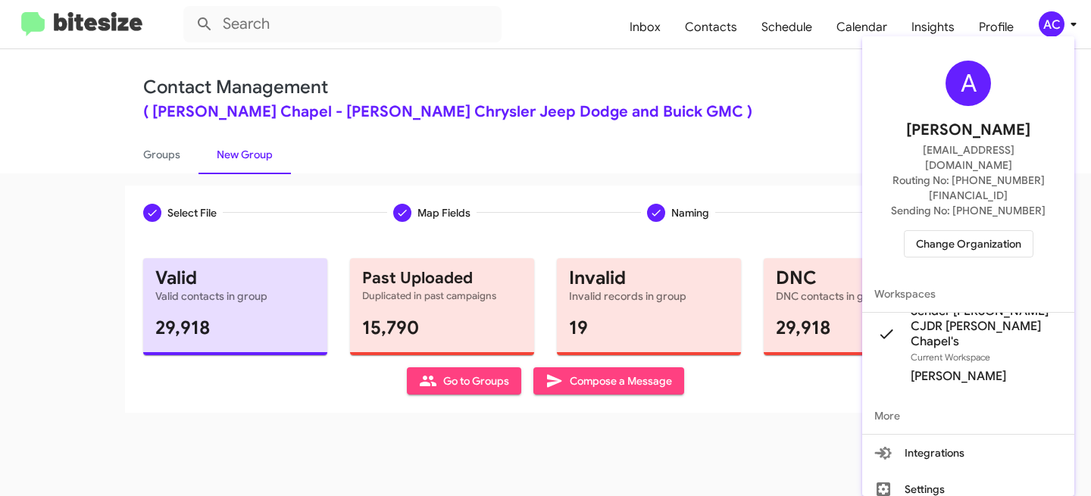
scroll to position [23, 0]
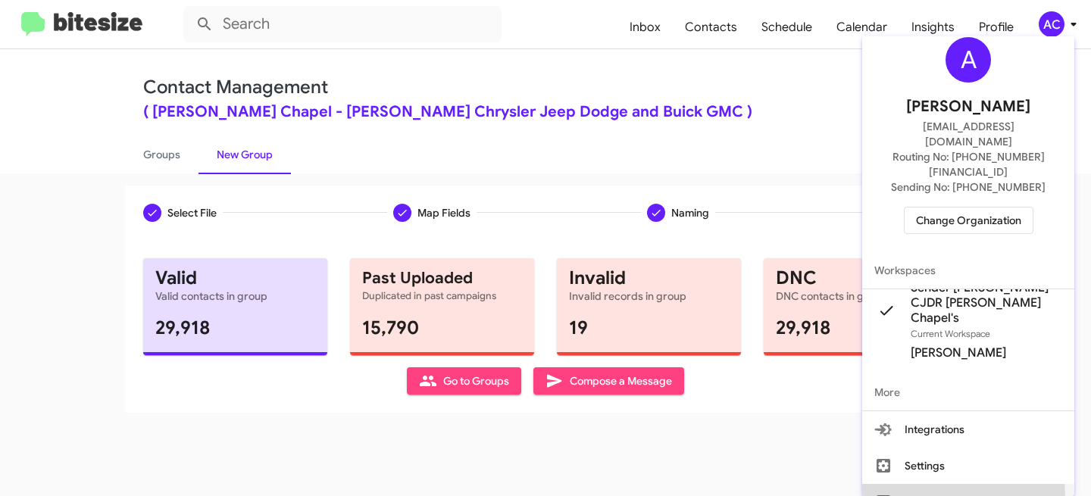
click at [934, 484] on button "Sign out" at bounding box center [968, 502] width 212 height 36
